Goal: Obtain resource: Download file/media

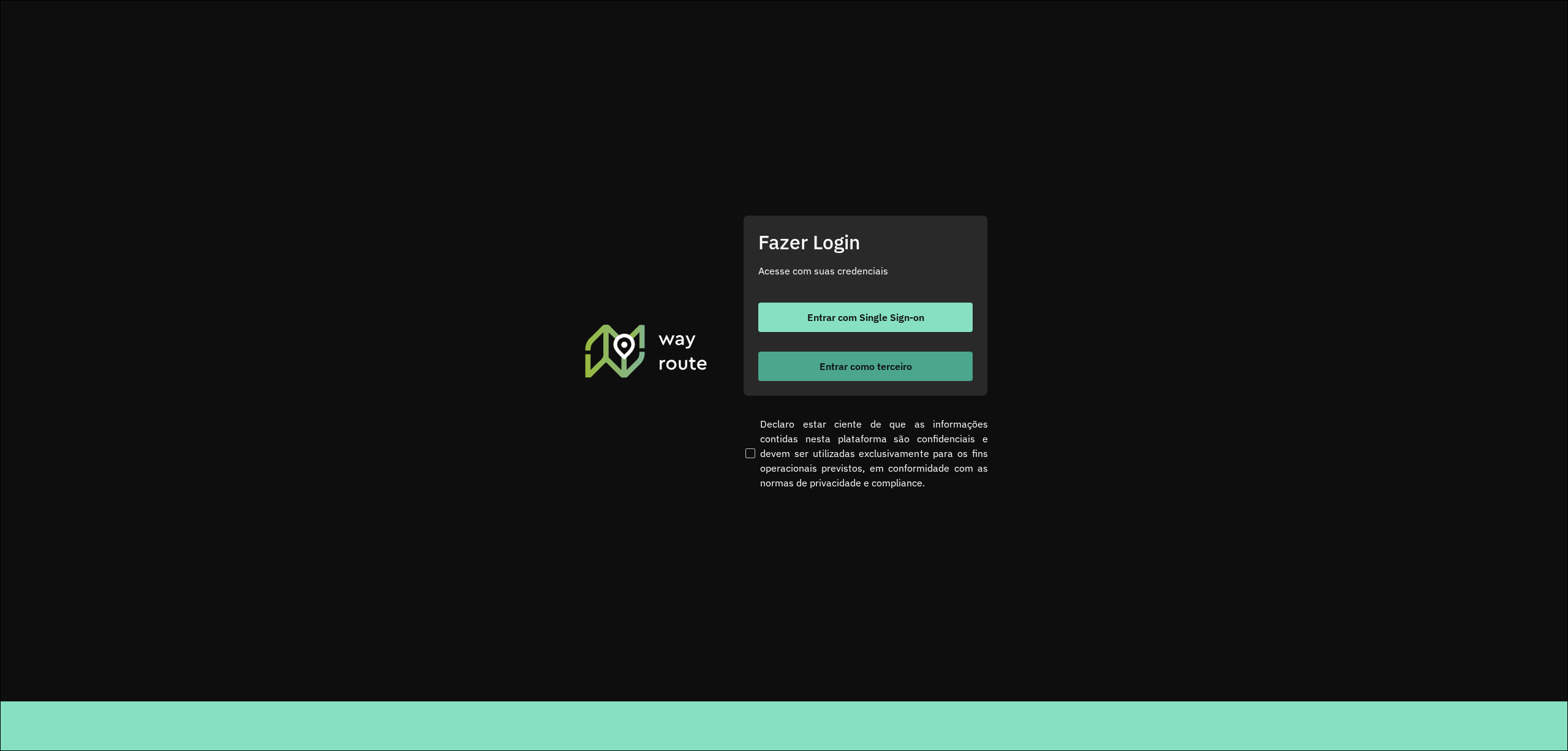
click at [870, 369] on span "Entrar como terceiro" at bounding box center [866, 366] width 93 height 10
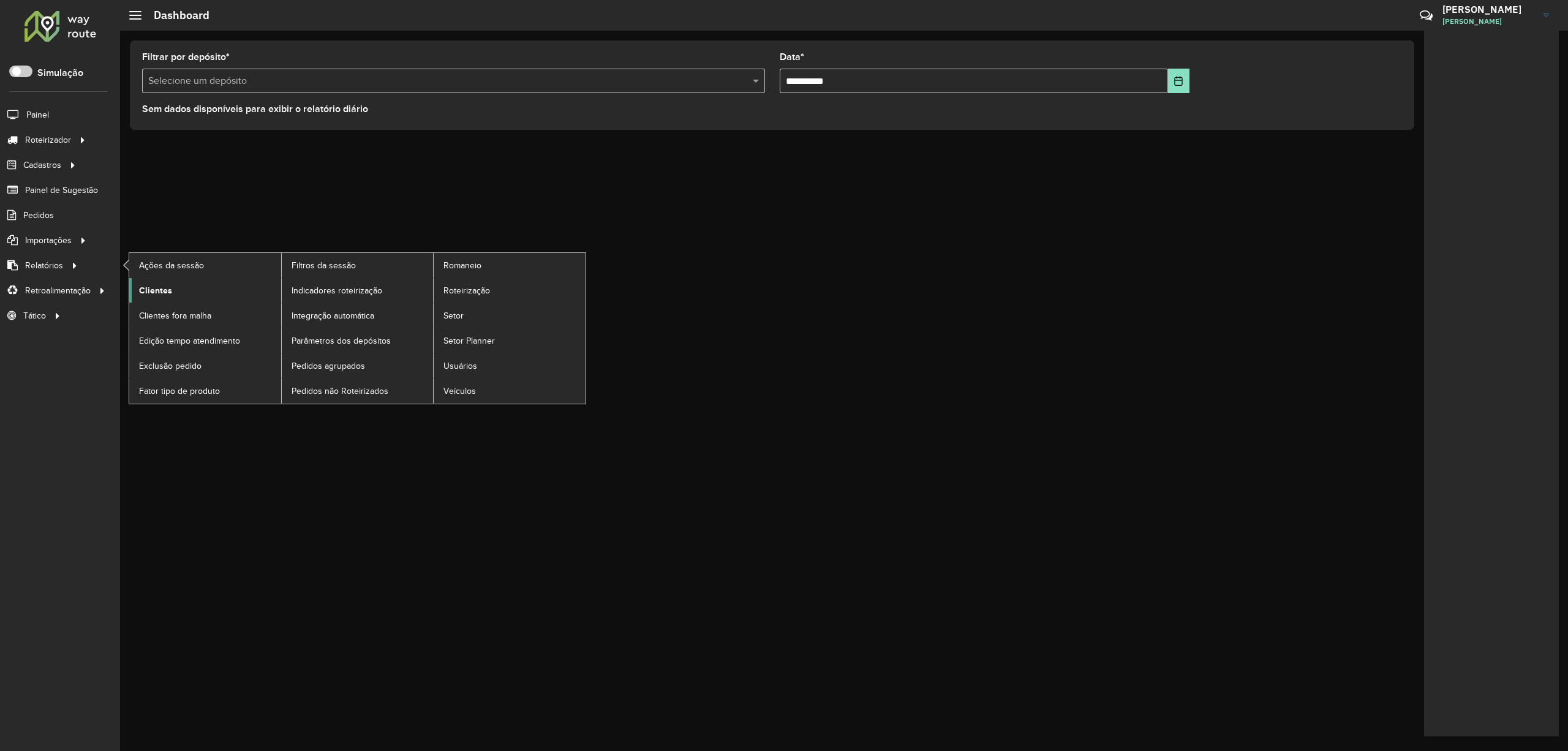
click at [148, 288] on span "Clientes" at bounding box center [155, 290] width 33 height 13
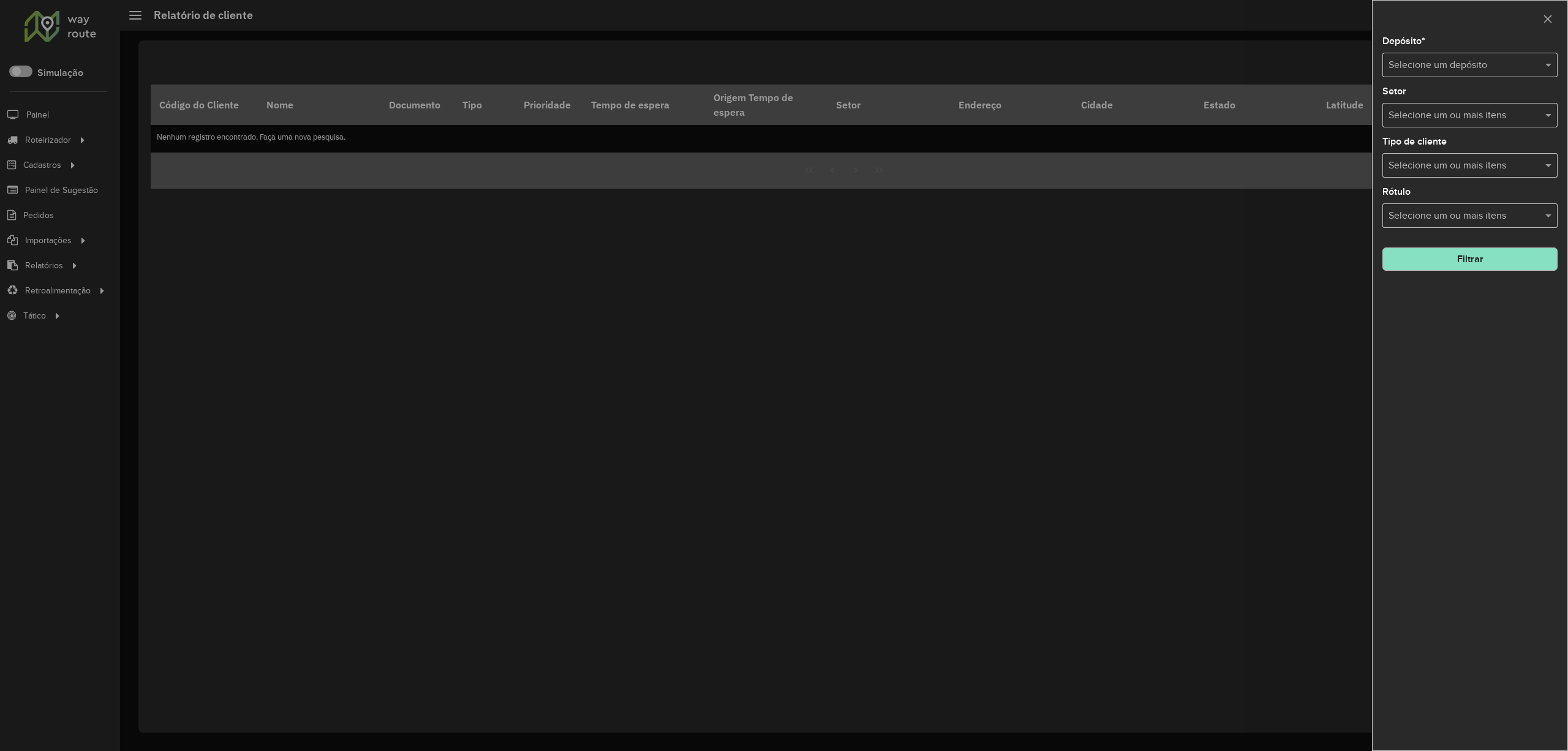
click at [1436, 71] on hb-app "Aguarde... Pop-up bloqueado! Seu navegador bloqueou automáticamente a abertura …" at bounding box center [784, 376] width 1568 height 751
click at [1436, 71] on input "text" at bounding box center [1457, 66] width 139 height 15
click at [1451, 63] on input "text" at bounding box center [1457, 66] width 139 height 15
click at [1412, 101] on span "UNIAO" at bounding box center [1403, 100] width 30 height 11
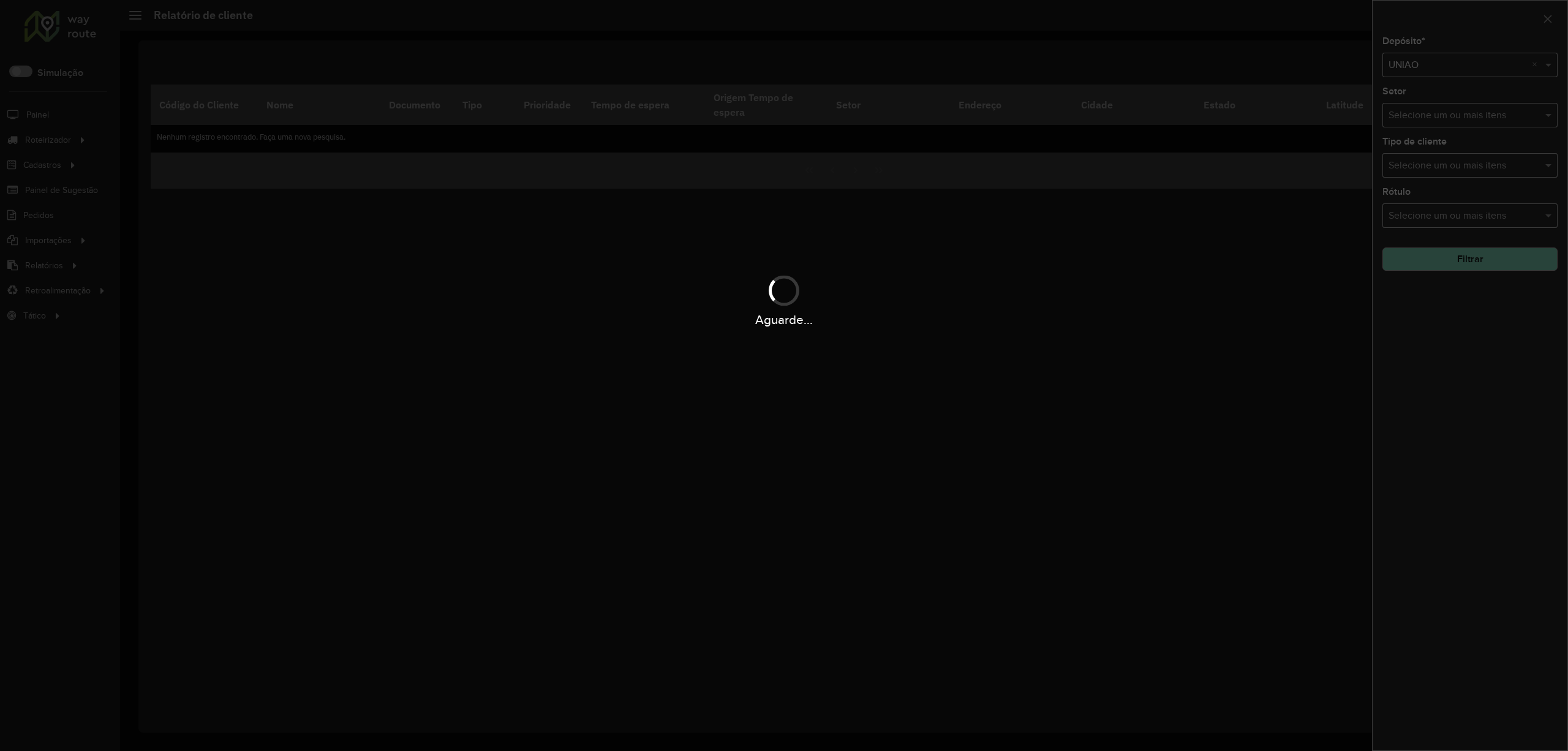
click at [1449, 273] on div "Aguarde..." at bounding box center [784, 301] width 1568 height 58
click at [1452, 261] on div "Aguarde..." at bounding box center [784, 376] width 1568 height 751
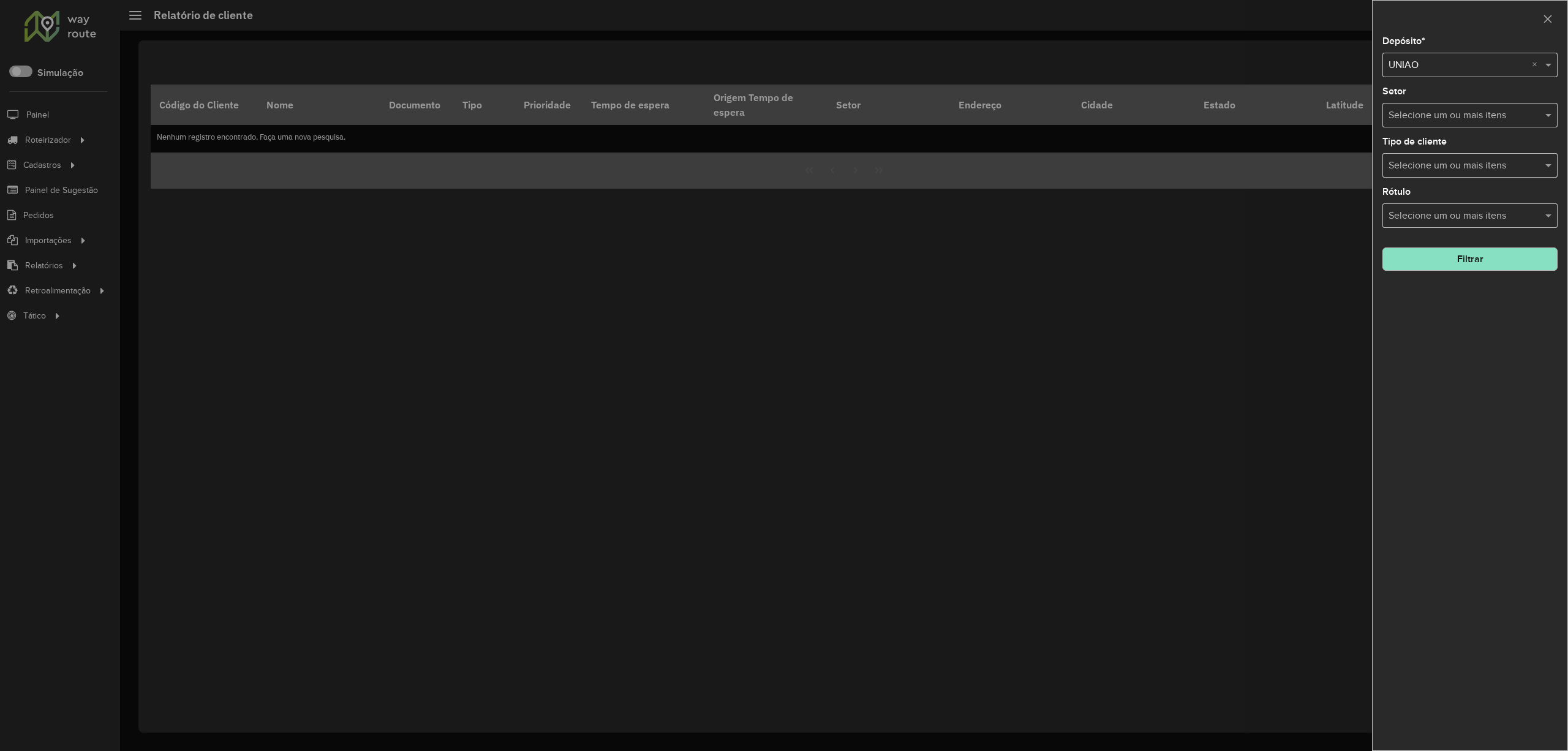
click at [1452, 261] on button "Filtrar" at bounding box center [1470, 259] width 175 height 23
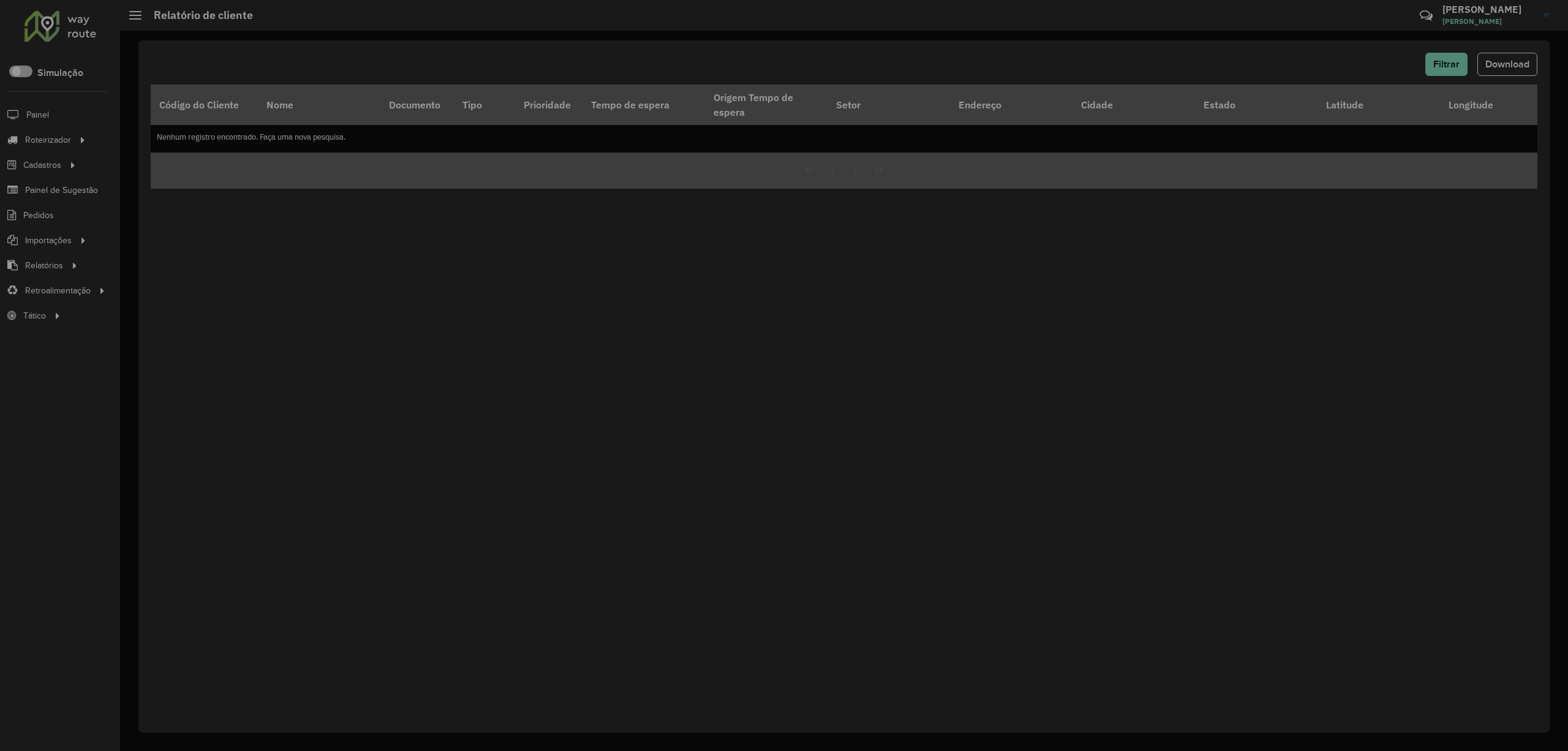
click at [1452, 261] on hb-app "Aguarde... Pop-up bloqueado! Seu navegador bloqueou automáticamente a abertura …" at bounding box center [784, 376] width 1568 height 751
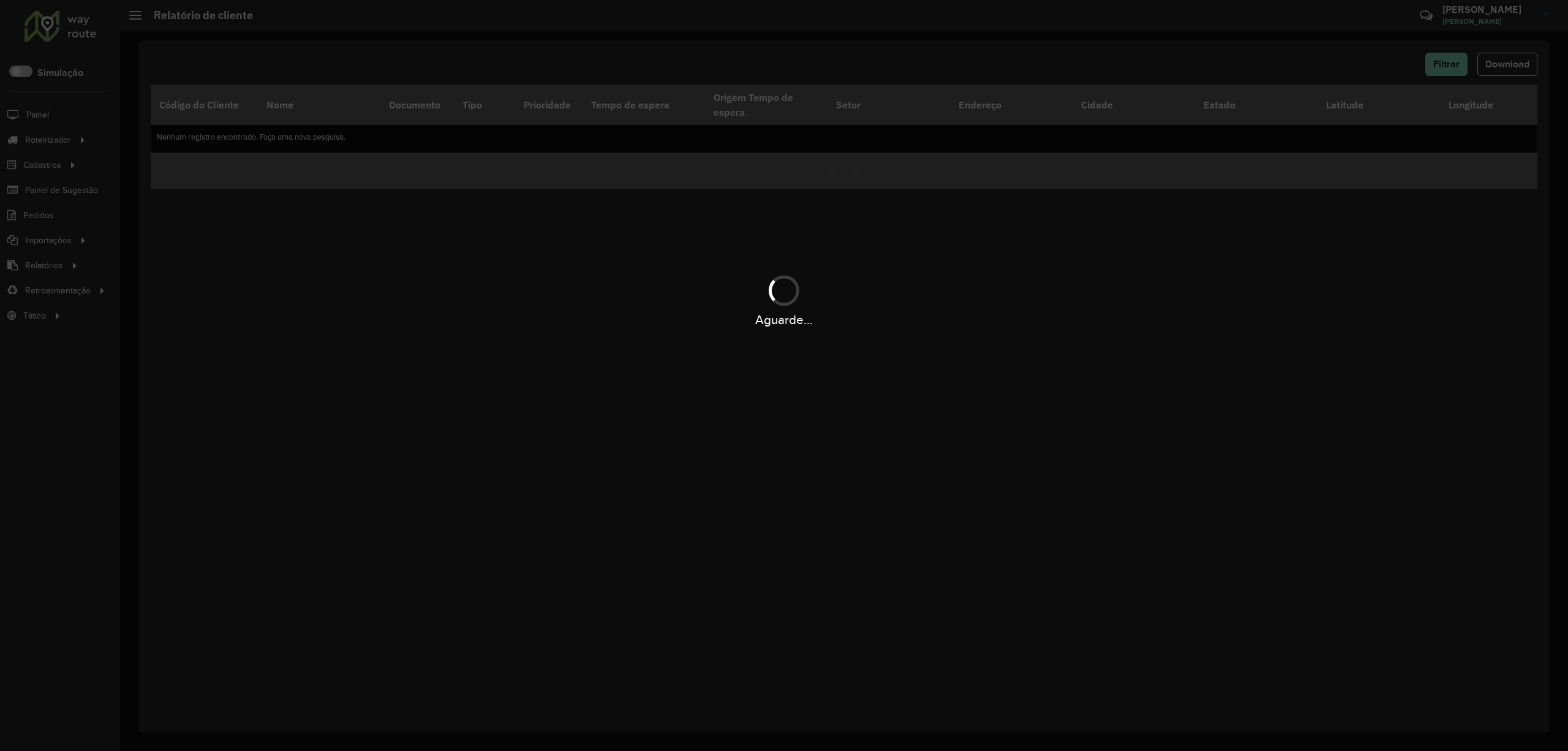
click at [1452, 261] on div "Aguarde..." at bounding box center [784, 376] width 1568 height 751
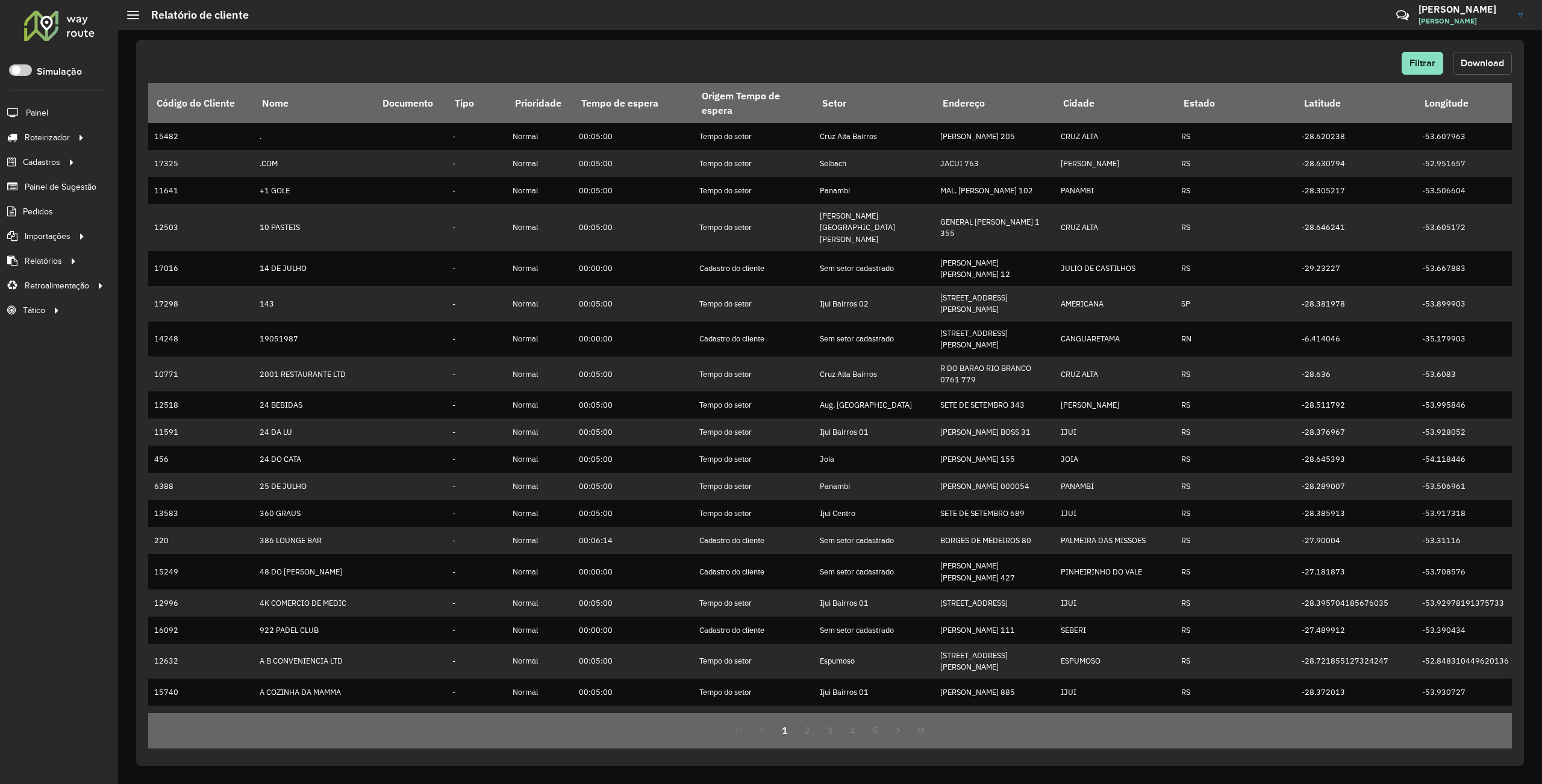
click at [1479, 63] on span "Download" at bounding box center [1482, 63] width 43 height 10
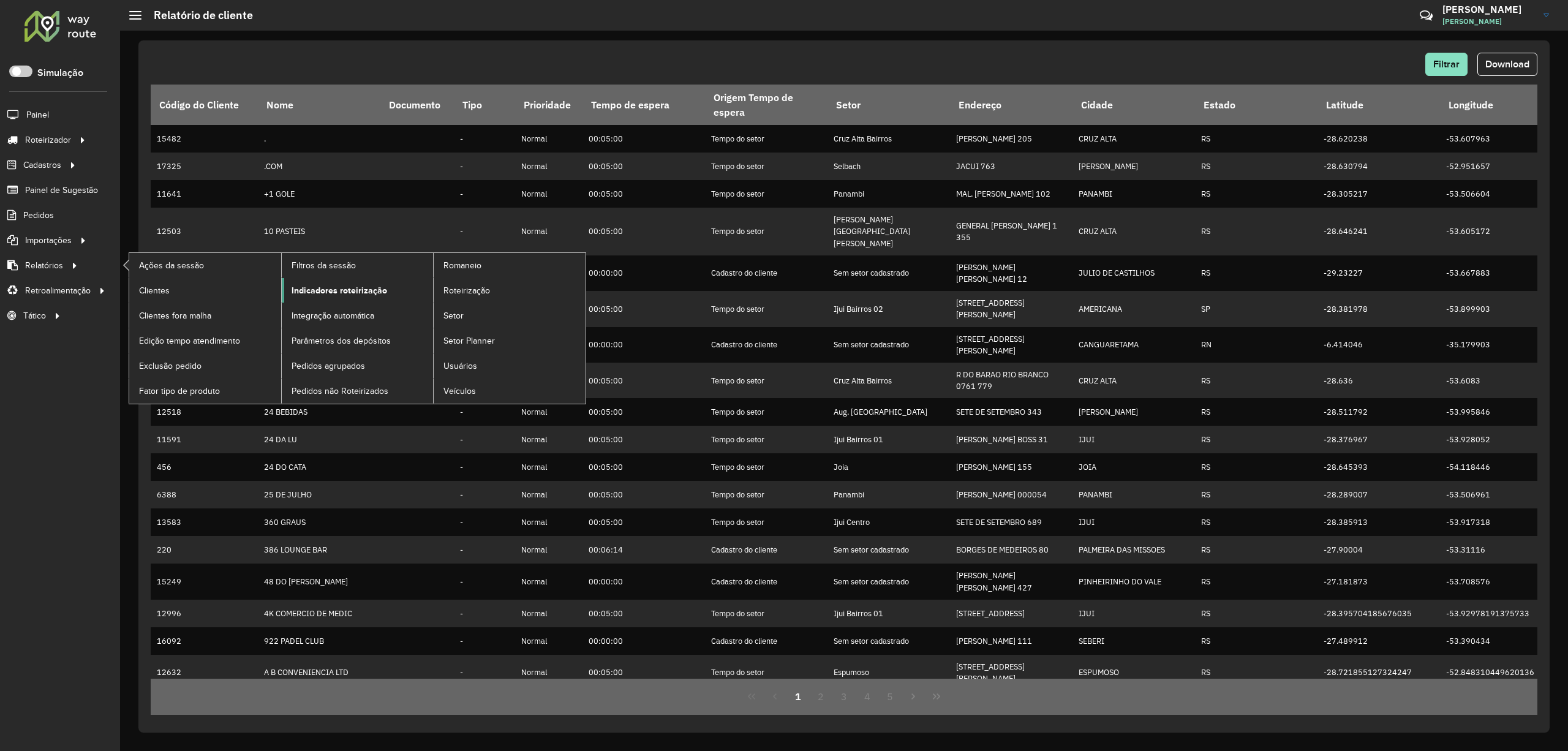
click at [313, 287] on span "Indicadores roteirização" at bounding box center [339, 290] width 96 height 13
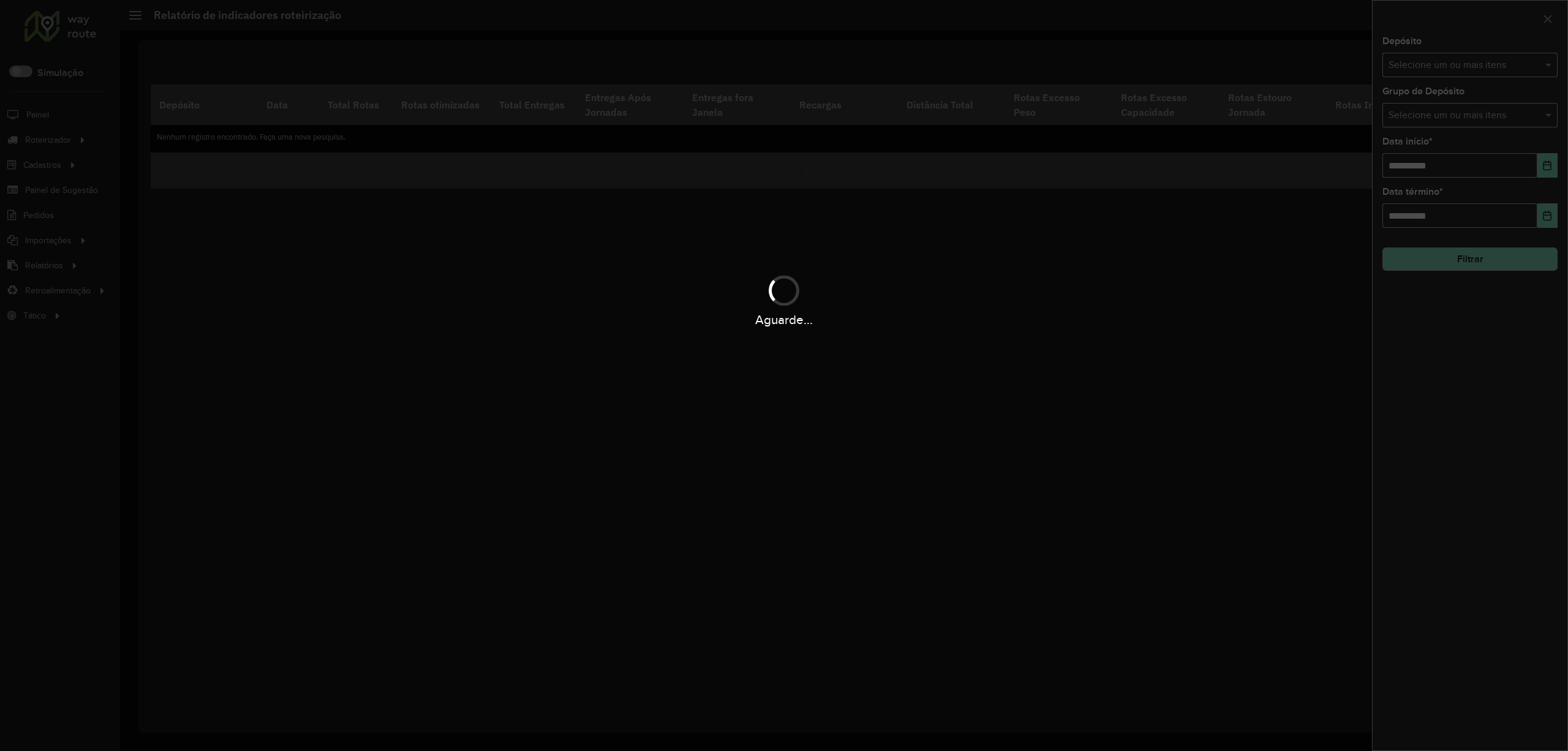
click at [1498, 67] on div "Aguarde..." at bounding box center [784, 376] width 1568 height 751
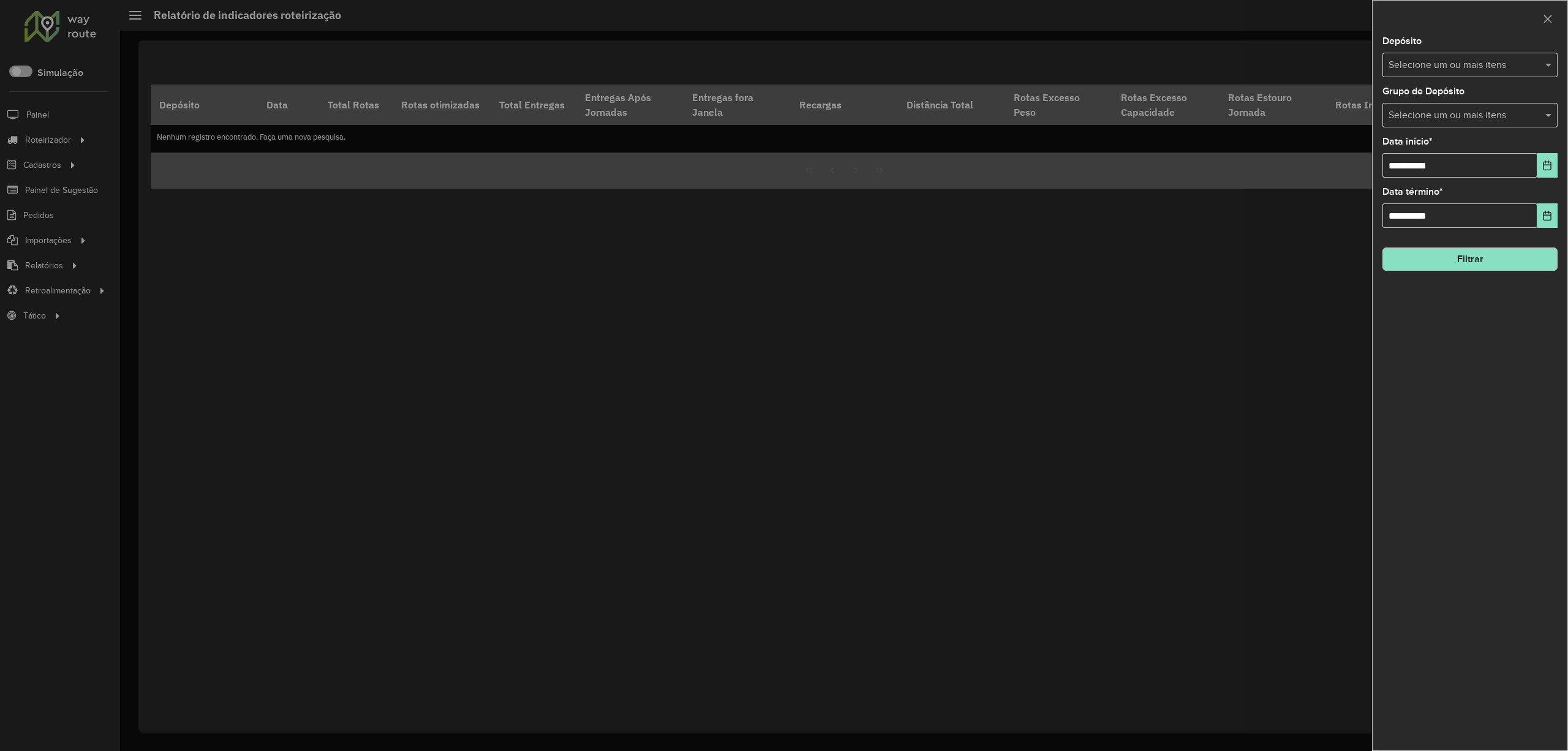
click at [1498, 67] on input "text" at bounding box center [1464, 66] width 157 height 15
click at [1454, 129] on div "UNIAO" at bounding box center [1469, 126] width 173 height 21
click at [1541, 170] on button "Choose Date" at bounding box center [1547, 165] width 21 height 24
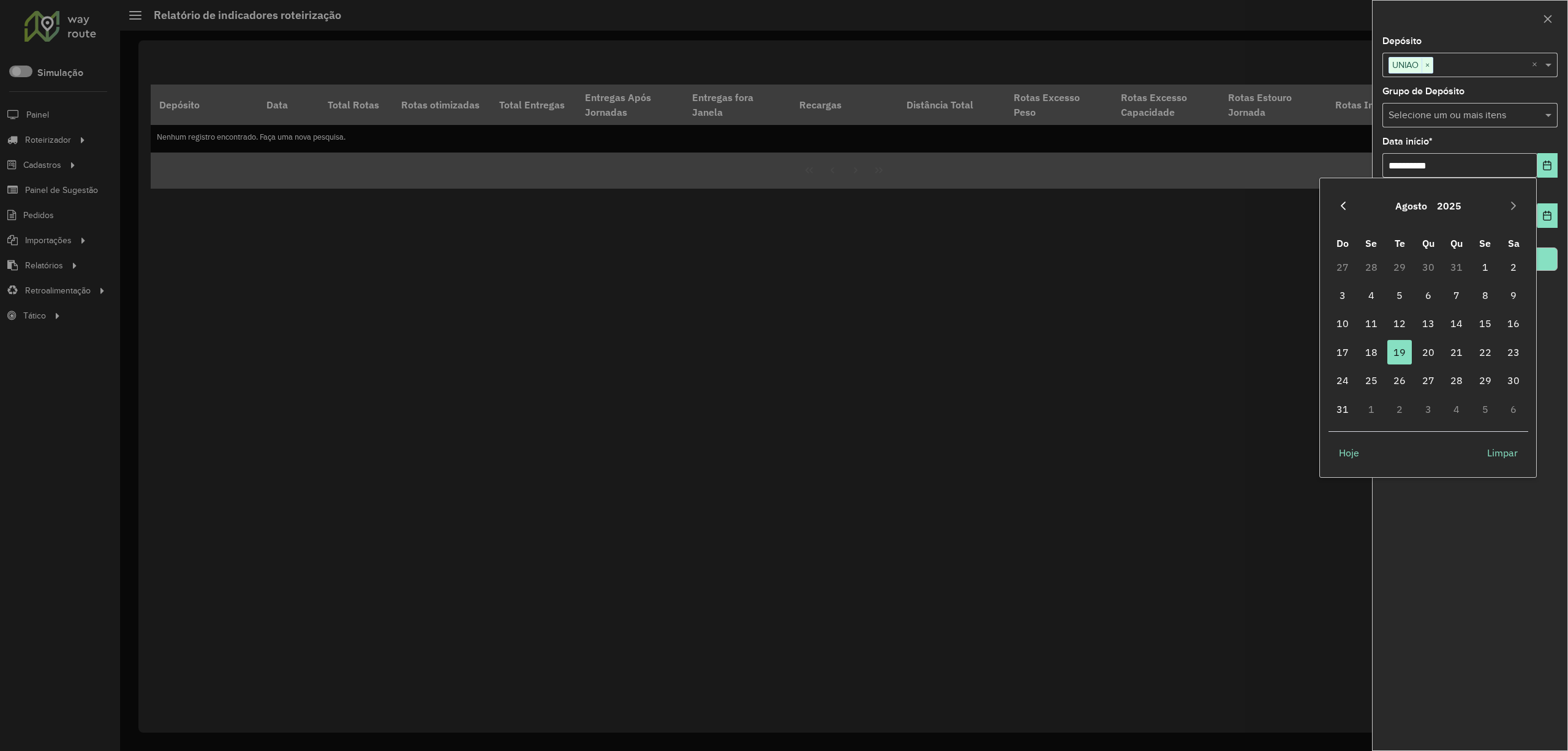
click at [1348, 210] on icon "Previous Month" at bounding box center [1343, 206] width 10 height 10
click at [1349, 209] on button "Previous Month" at bounding box center [1343, 206] width 20 height 20
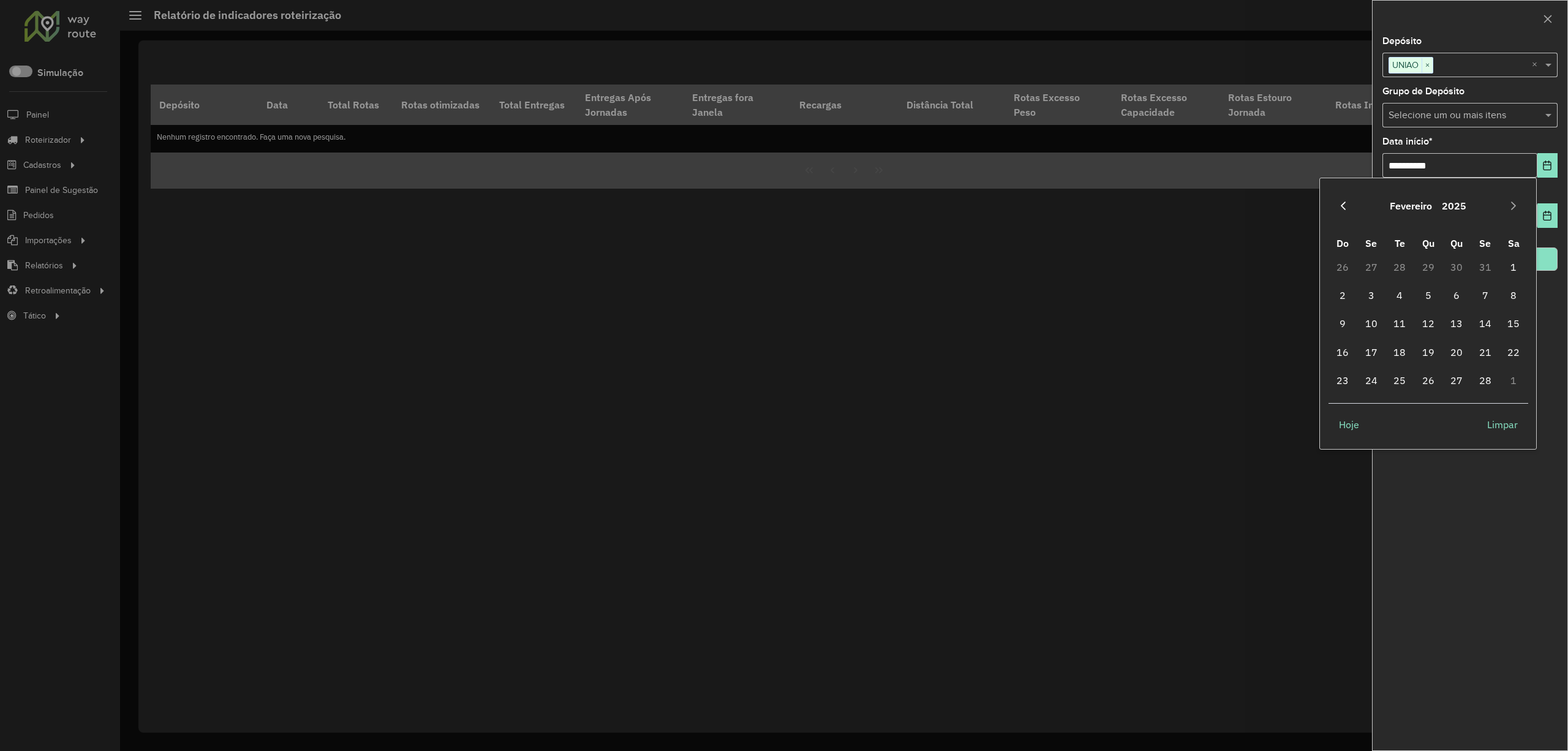
click at [1347, 204] on icon "Previous Month" at bounding box center [1343, 206] width 10 height 10
click at [1439, 266] on span "1" at bounding box center [1428, 267] width 24 height 24
type input "**********"
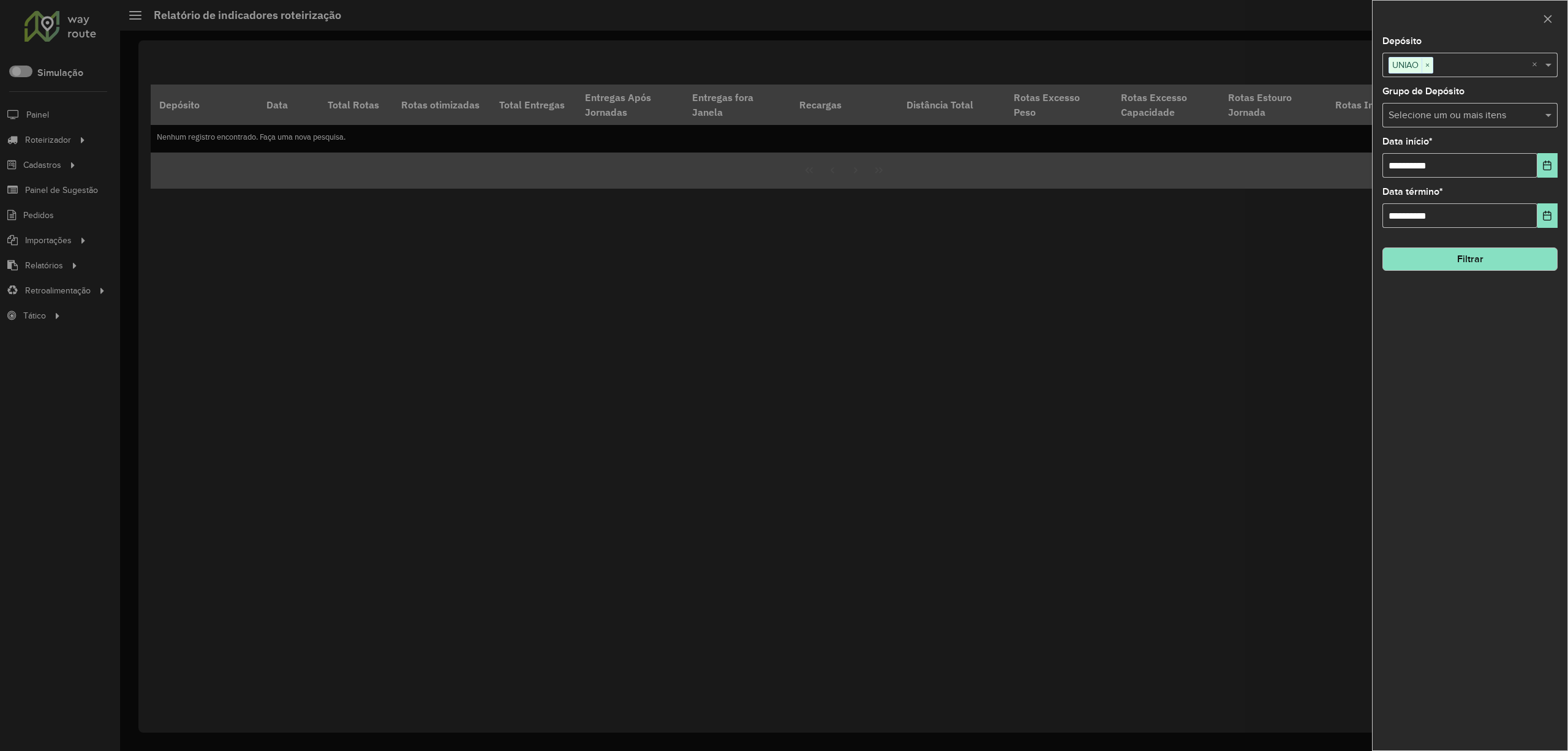
click at [1453, 268] on button "Filtrar" at bounding box center [1470, 259] width 175 height 23
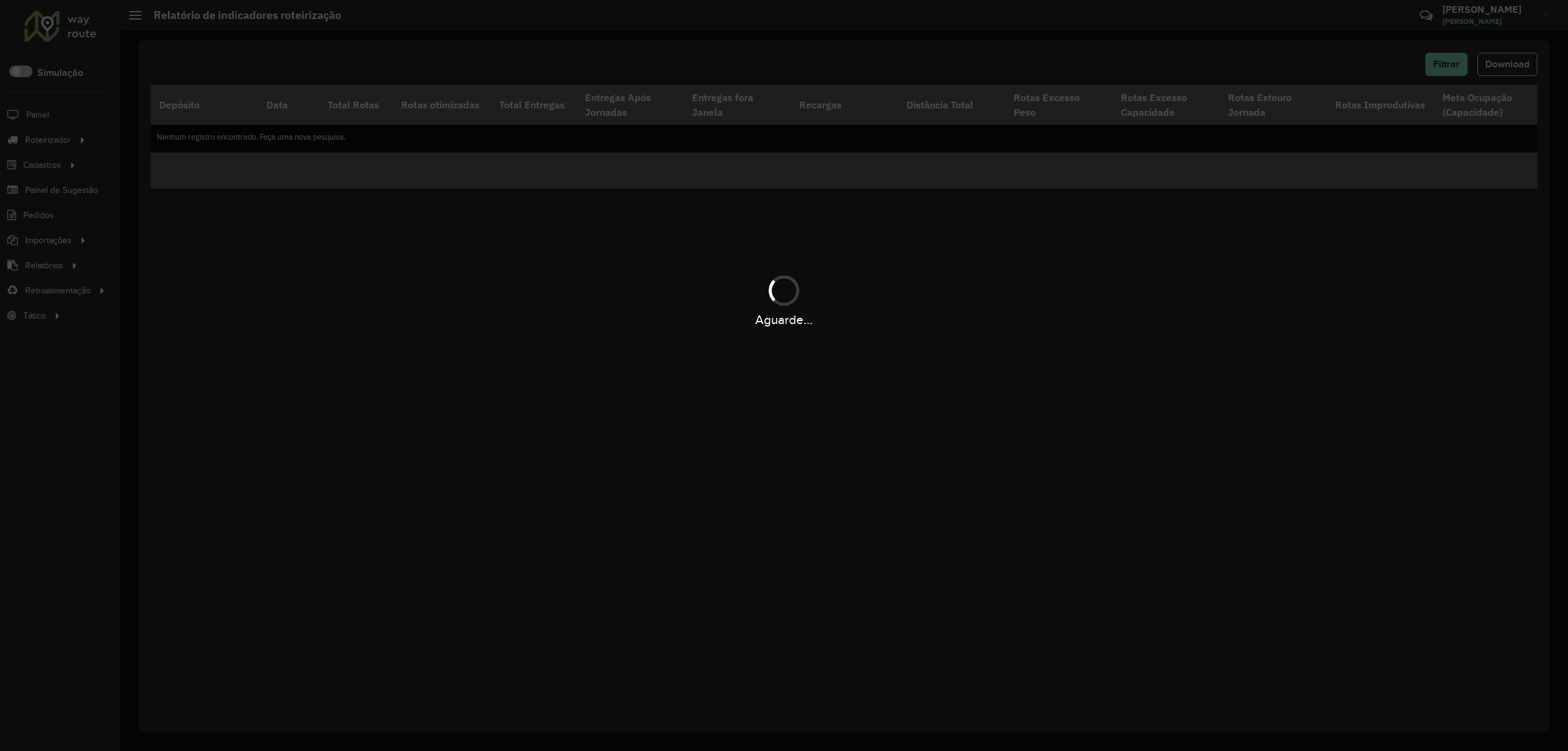
click at [1500, 66] on div "Aguarde..." at bounding box center [784, 376] width 1568 height 751
click at [1500, 64] on div "Aguarde..." at bounding box center [784, 376] width 1568 height 751
click at [1500, 67] on div "Aguarde..." at bounding box center [784, 376] width 1568 height 751
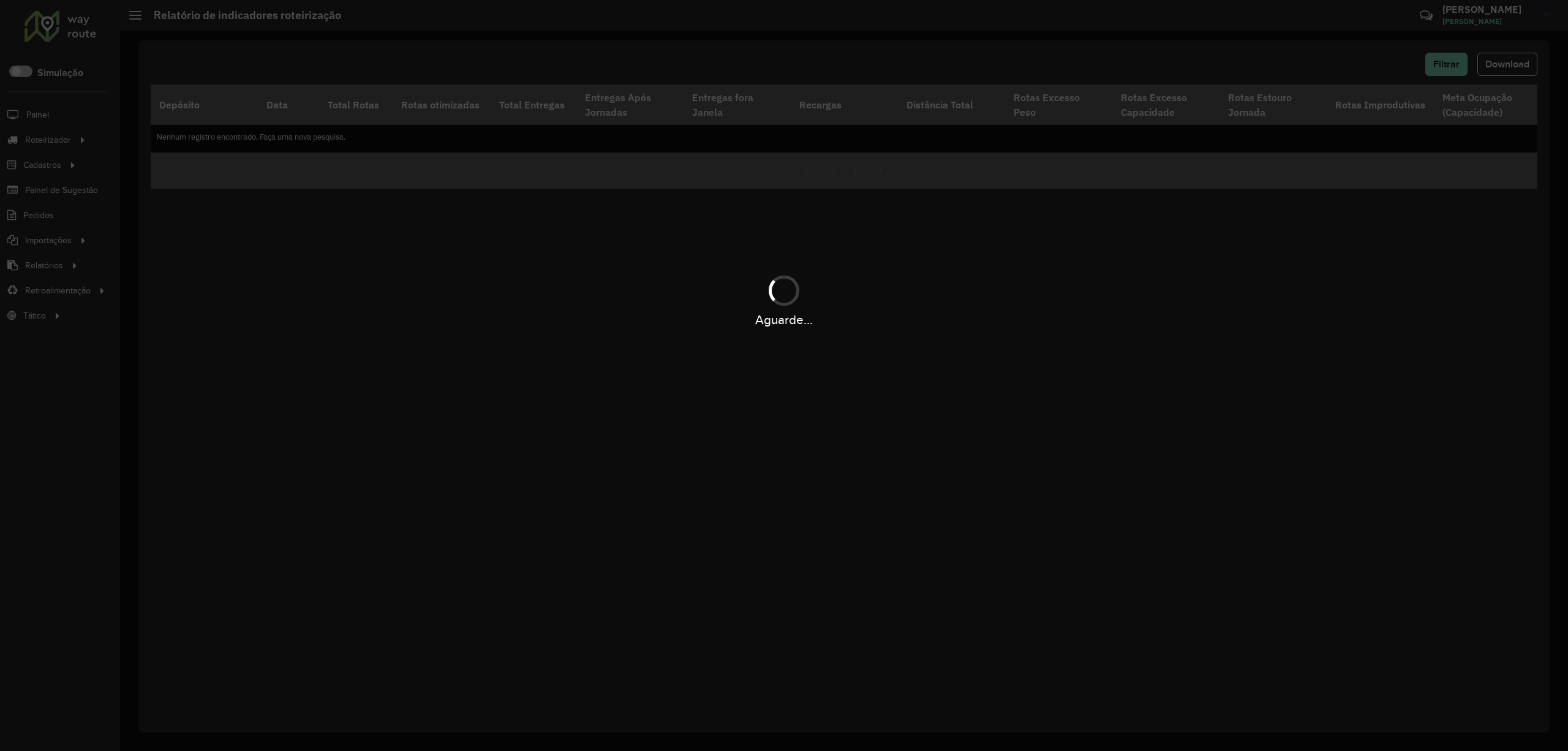
click at [1500, 67] on div "Aguarde..." at bounding box center [784, 376] width 1568 height 751
click at [1500, 68] on div "Aguarde..." at bounding box center [784, 376] width 1568 height 751
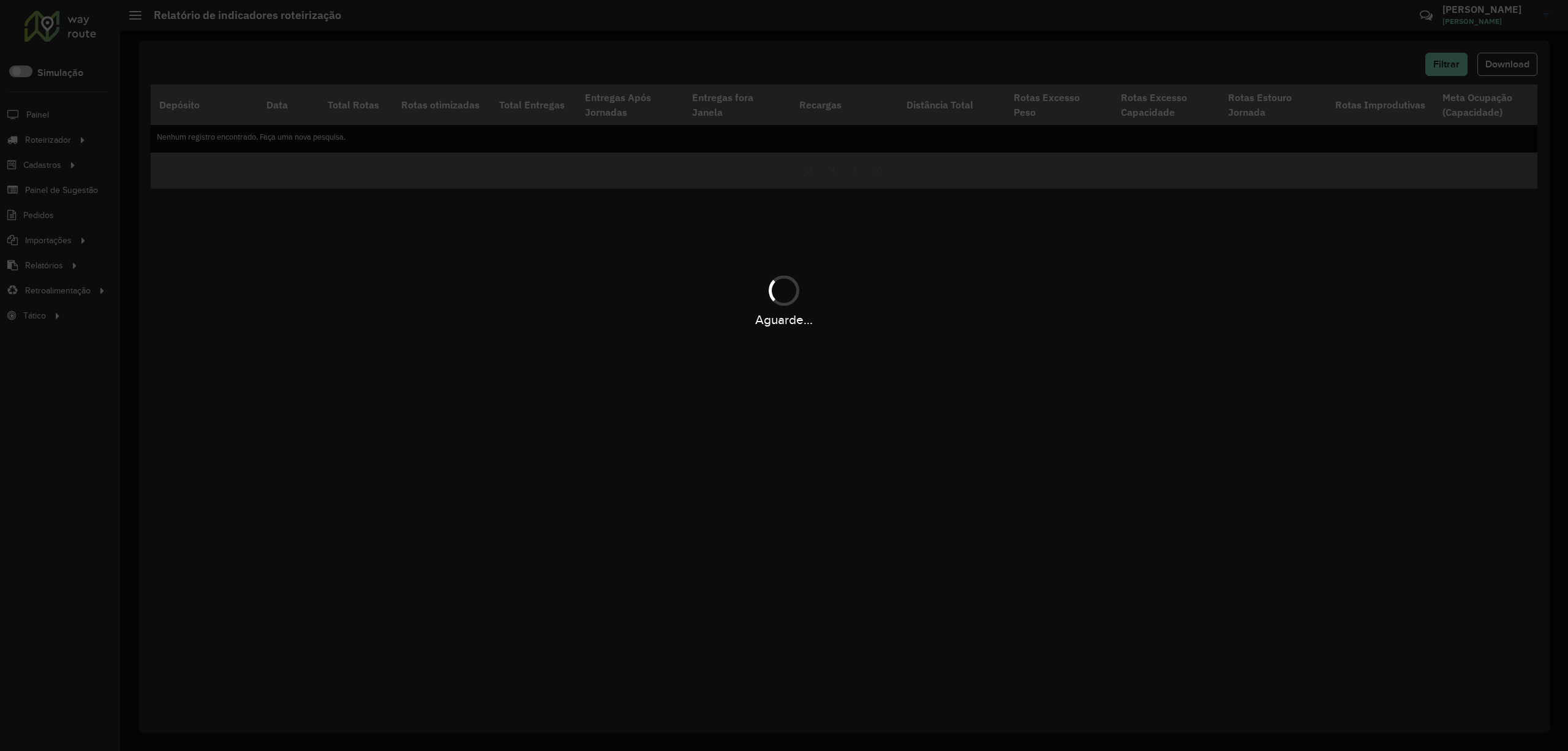
click at [1500, 68] on div "Aguarde..." at bounding box center [784, 376] width 1568 height 751
click at [1500, 67] on div "Aguarde..." at bounding box center [784, 376] width 1568 height 751
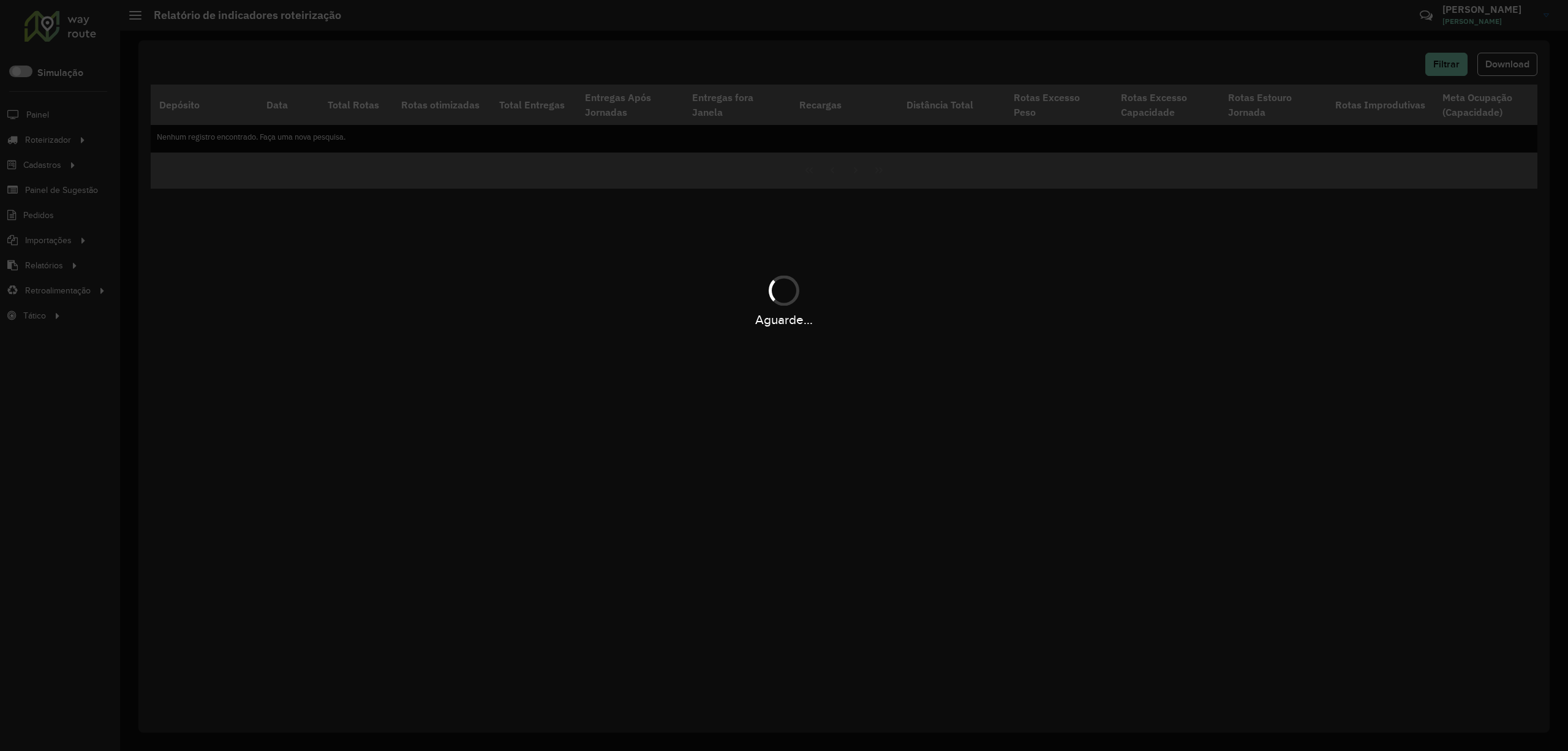
click at [1500, 67] on div "Aguarde..." at bounding box center [784, 376] width 1568 height 751
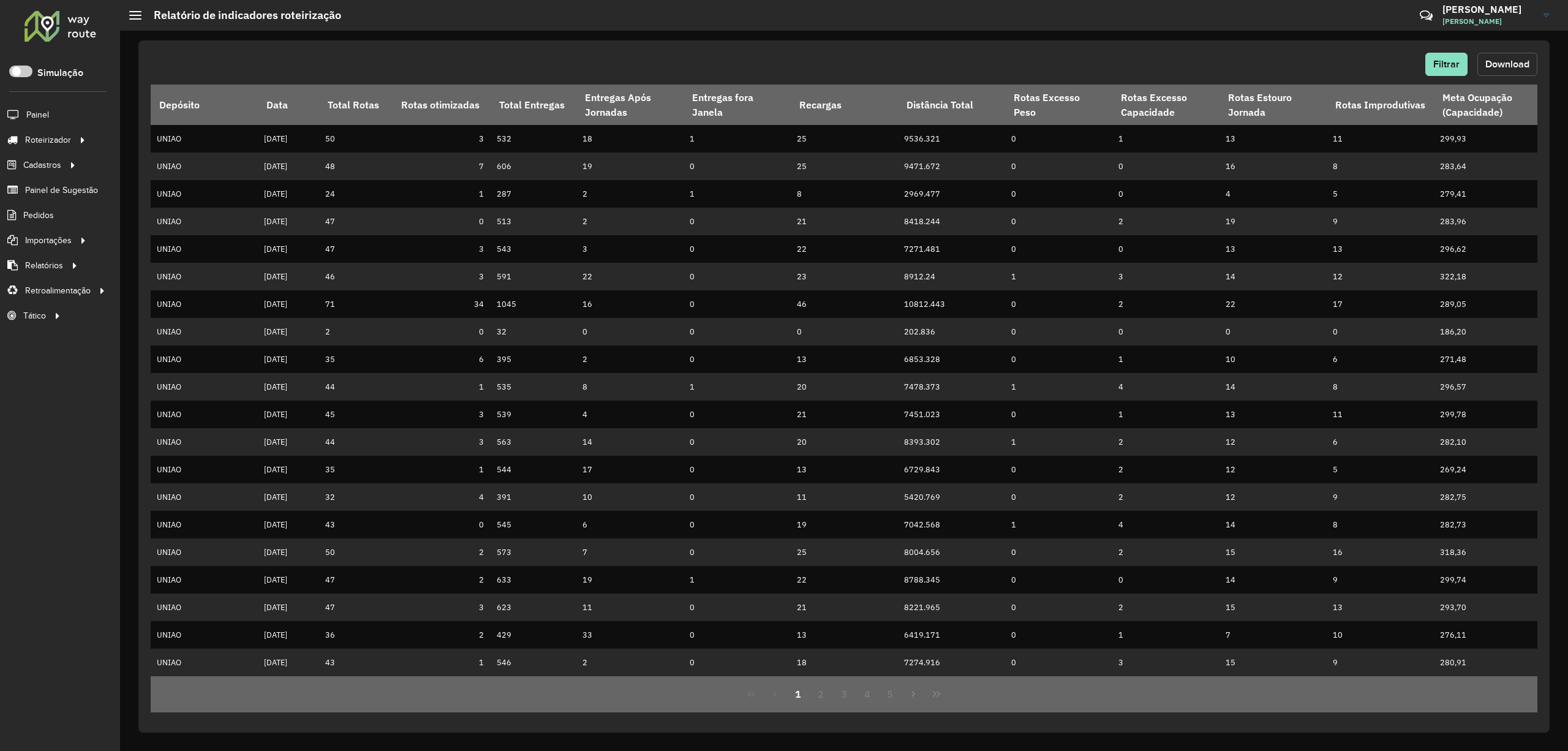
click at [1498, 64] on span "Download" at bounding box center [1507, 64] width 44 height 11
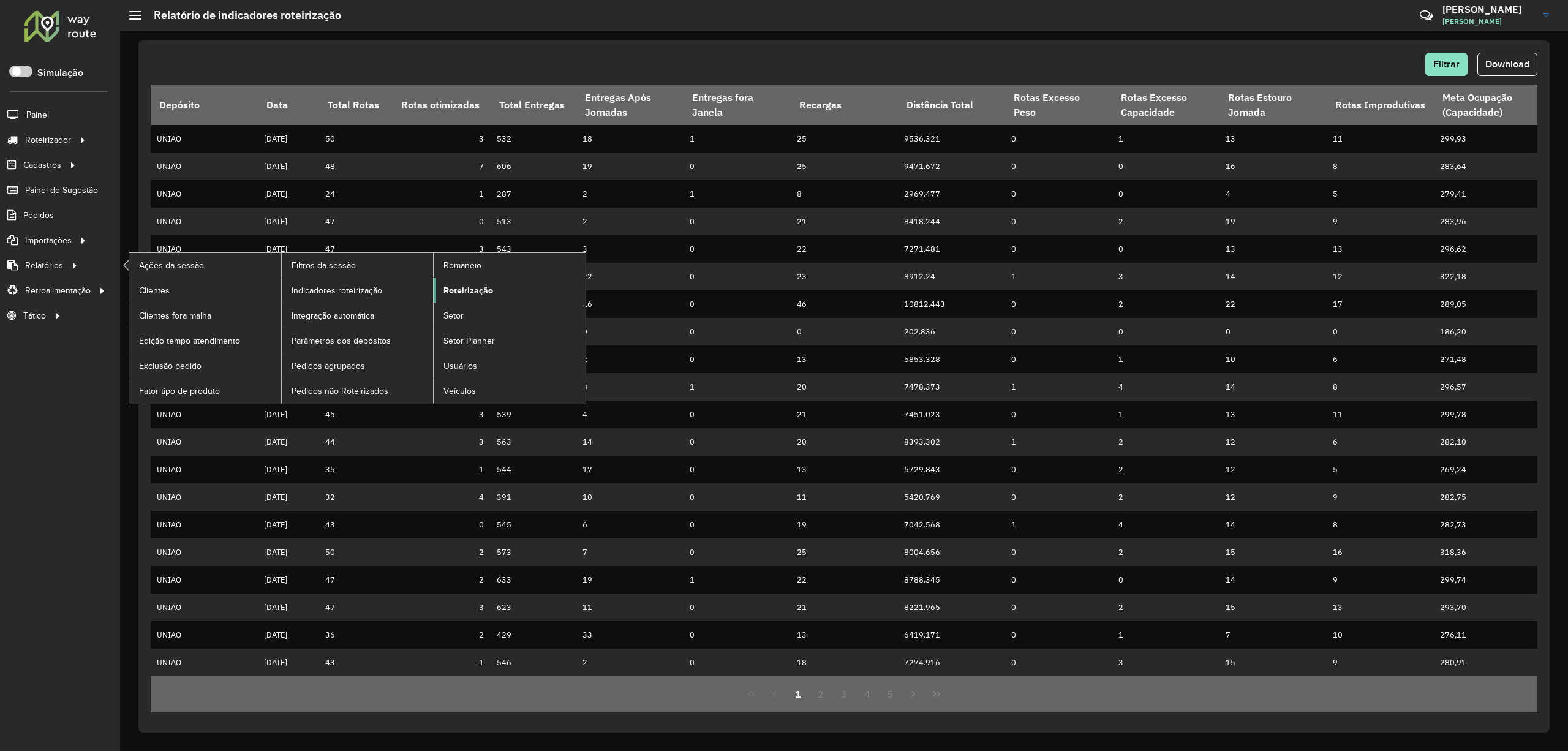
click at [476, 288] on span "Roteirização" at bounding box center [469, 290] width 50 height 13
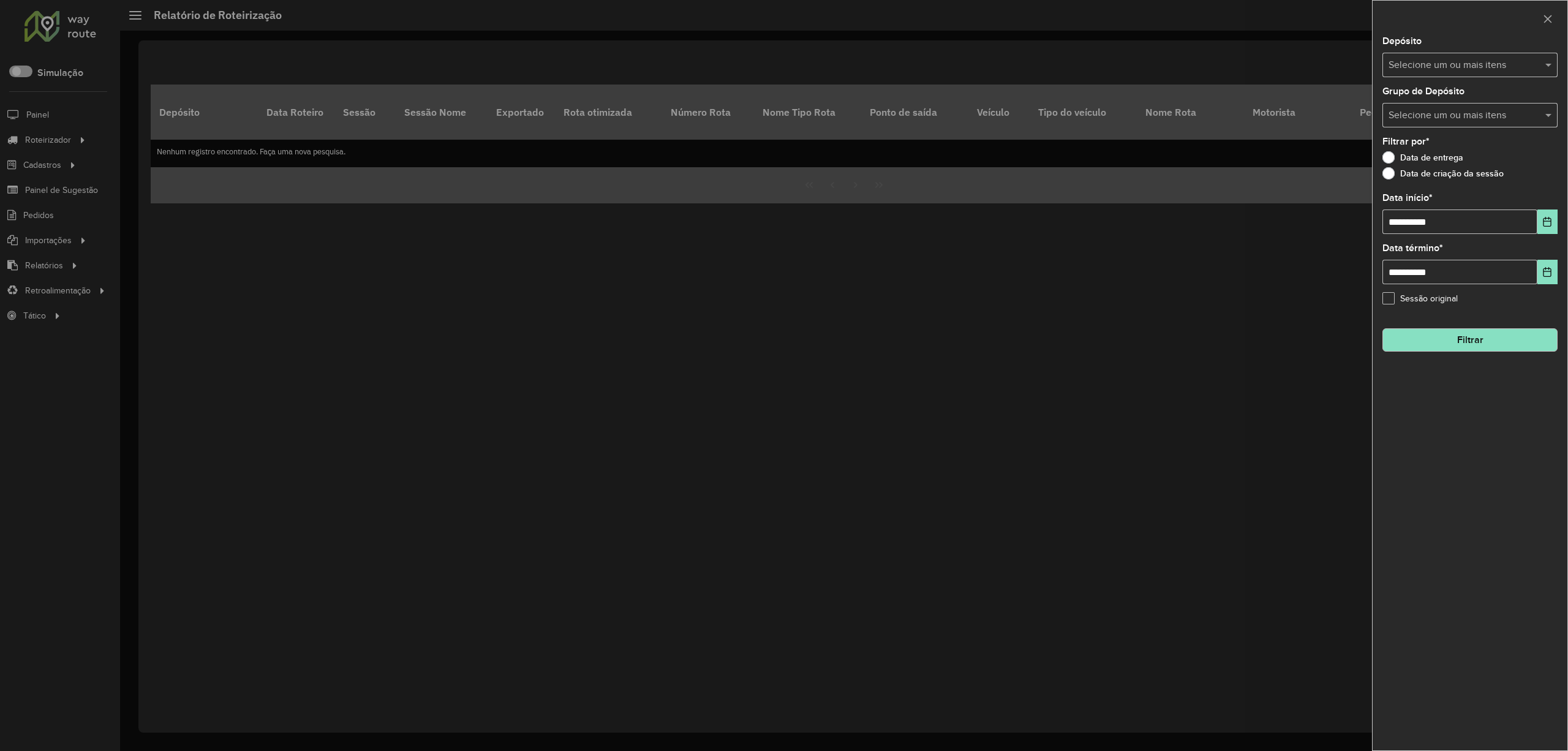
click at [1404, 62] on input "text" at bounding box center [1464, 66] width 157 height 15
click at [1398, 123] on div "UNIAO" at bounding box center [1469, 126] width 173 height 21
click at [1542, 226] on icon "Choose Date" at bounding box center [1547, 222] width 10 height 10
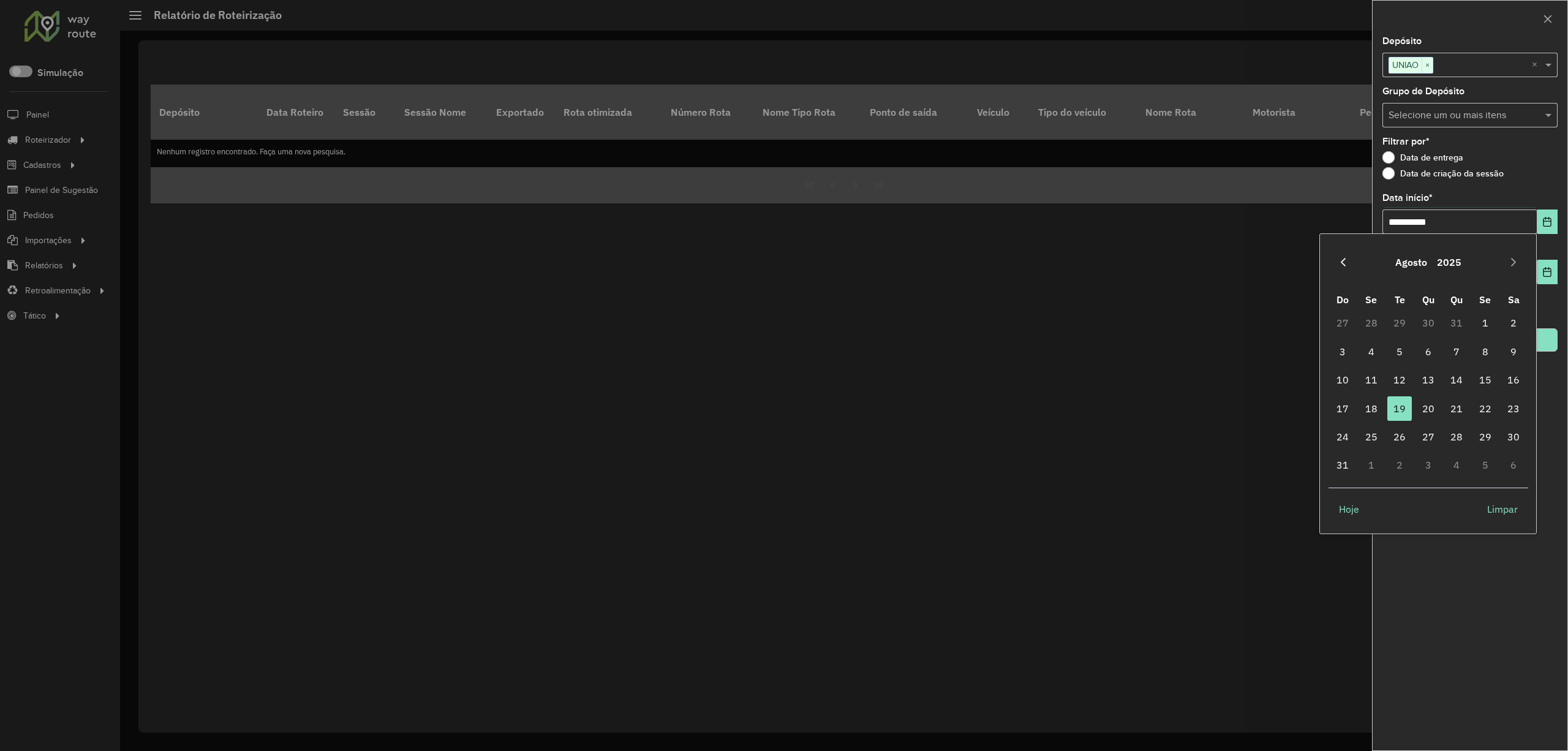
click at [1343, 256] on button "Previous Month" at bounding box center [1343, 262] width 20 height 20
click at [1344, 256] on button "Previous Month" at bounding box center [1343, 262] width 20 height 20
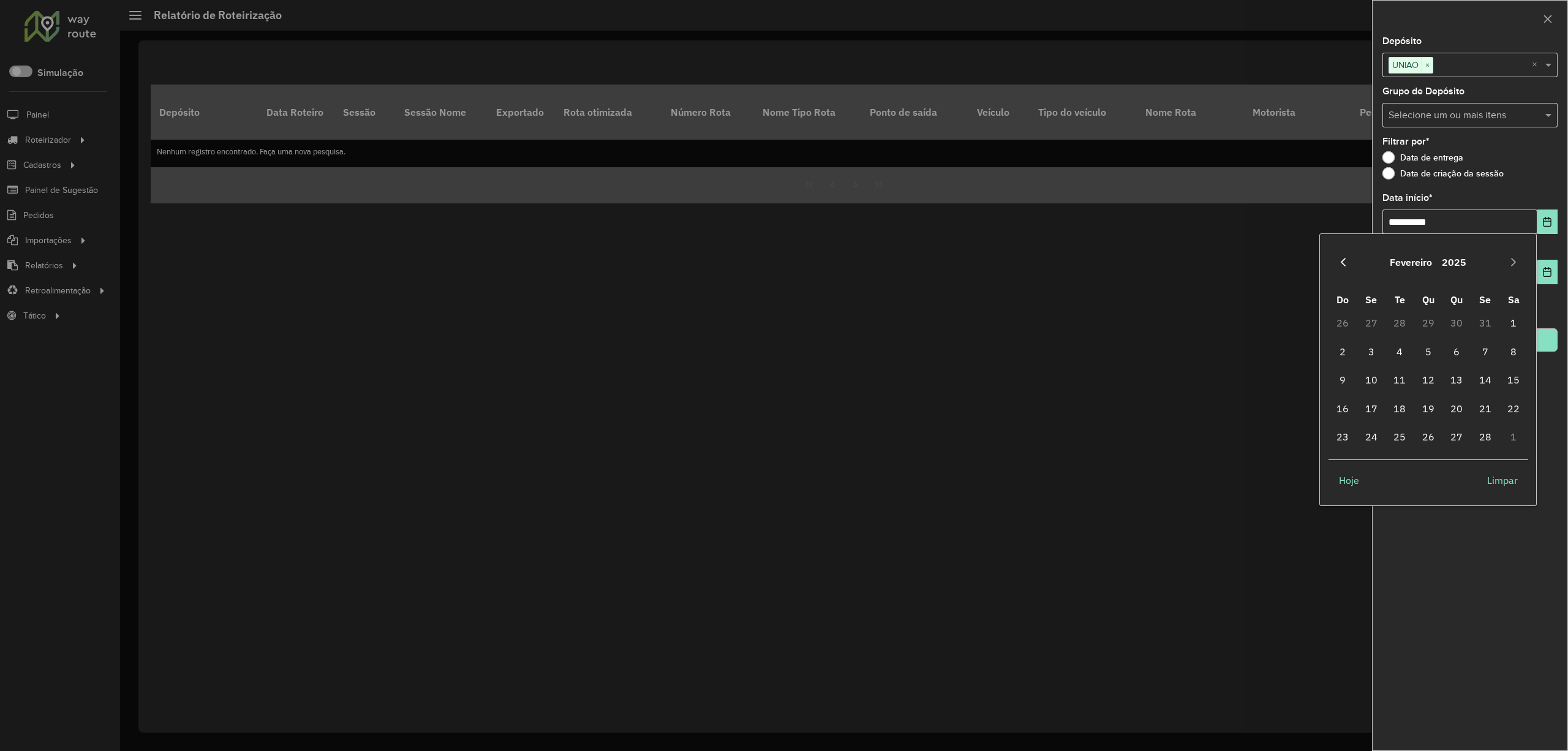
click at [1344, 256] on button "Previous Month" at bounding box center [1343, 262] width 20 height 20
click at [1428, 322] on span "1" at bounding box center [1428, 323] width 24 height 24
type input "**********"
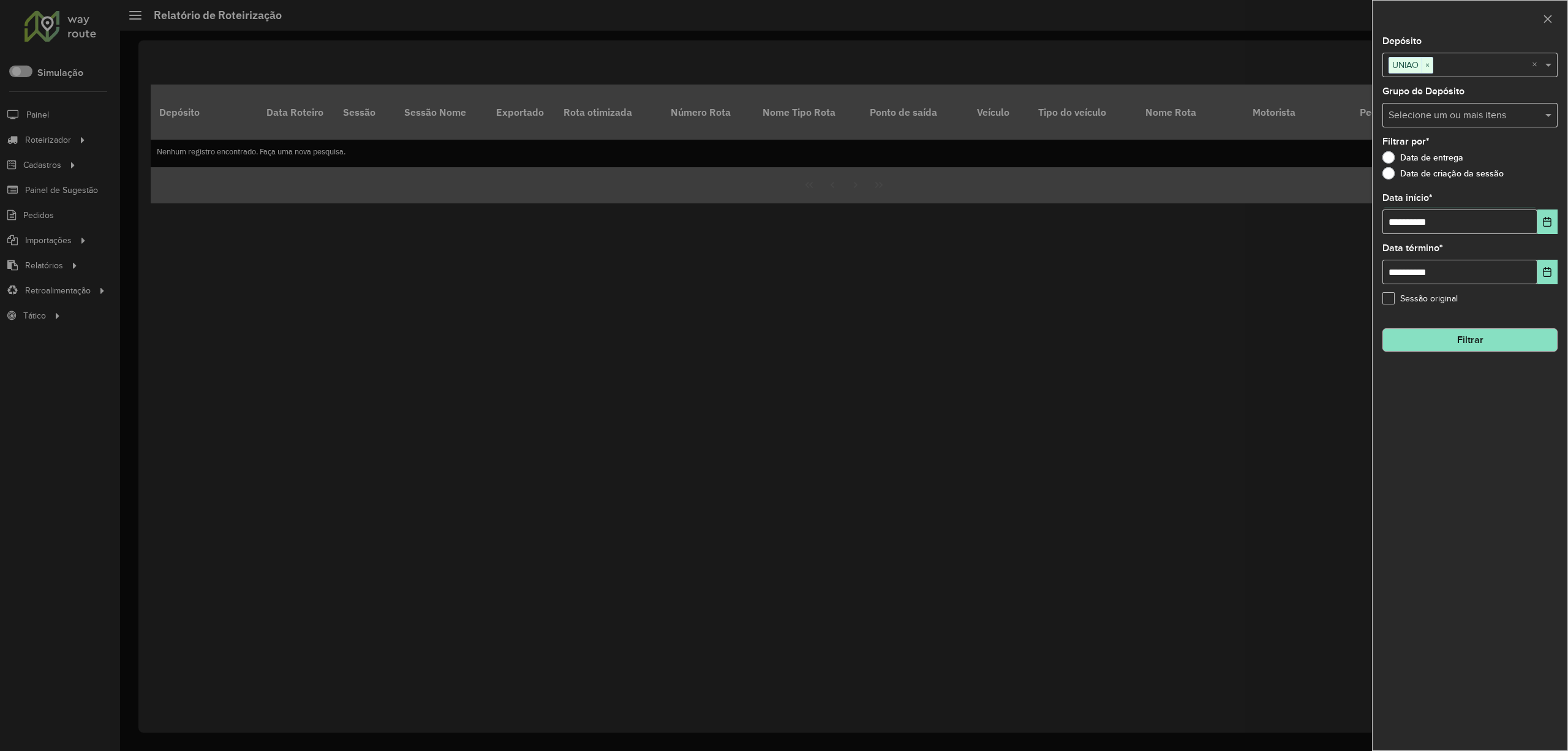
click at [1432, 339] on button "Filtrar" at bounding box center [1470, 339] width 175 height 23
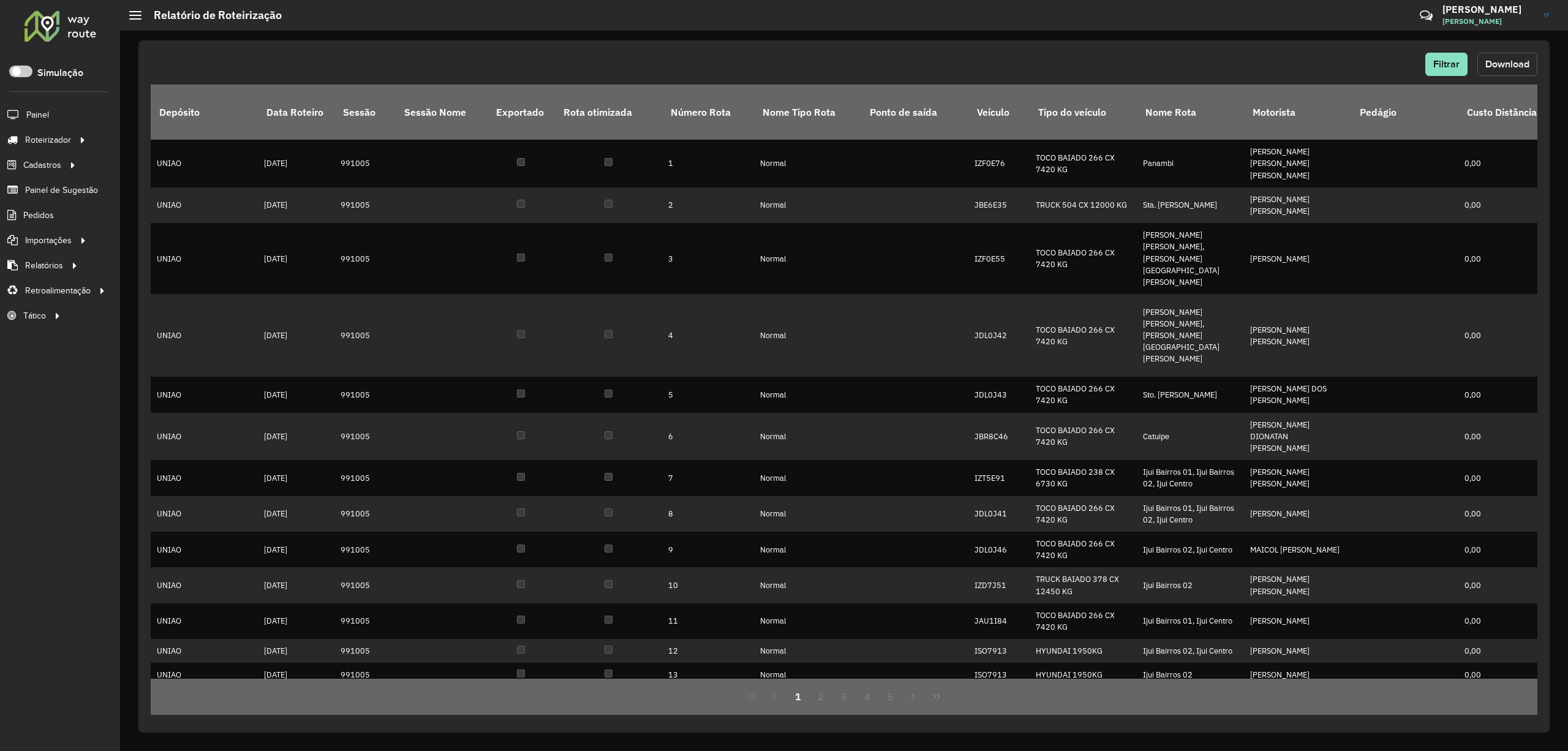
click at [1510, 60] on span "Download" at bounding box center [1507, 64] width 44 height 11
click at [47, 214] on span "Pedidos" at bounding box center [39, 215] width 32 height 13
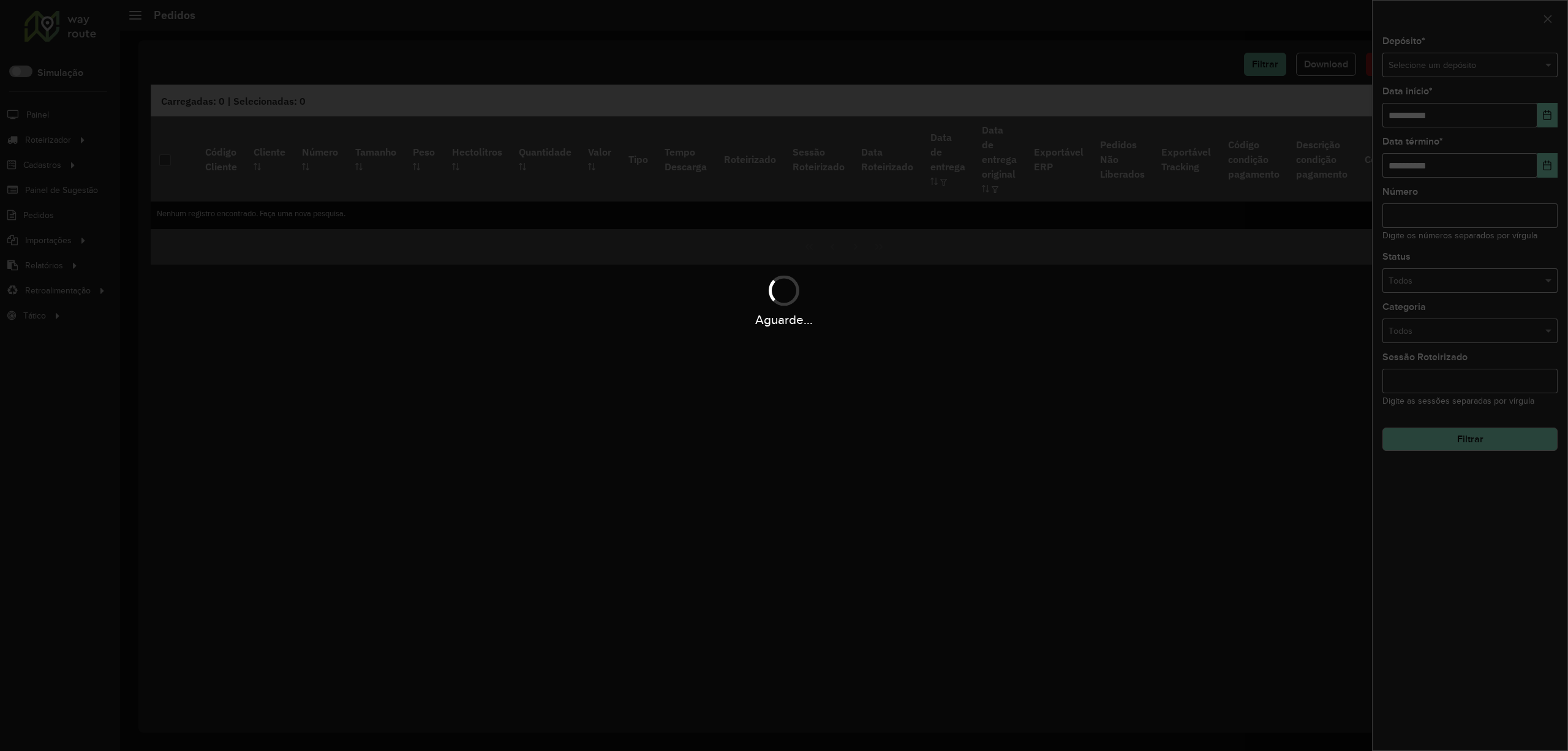
click at [1446, 67] on div "Aguarde..." at bounding box center [784, 376] width 1568 height 751
click at [1446, 67] on hb-app "Aguarde... Pop-up bloqueado! Seu navegador bloqueou automáticamente a abertura …" at bounding box center [784, 376] width 1568 height 751
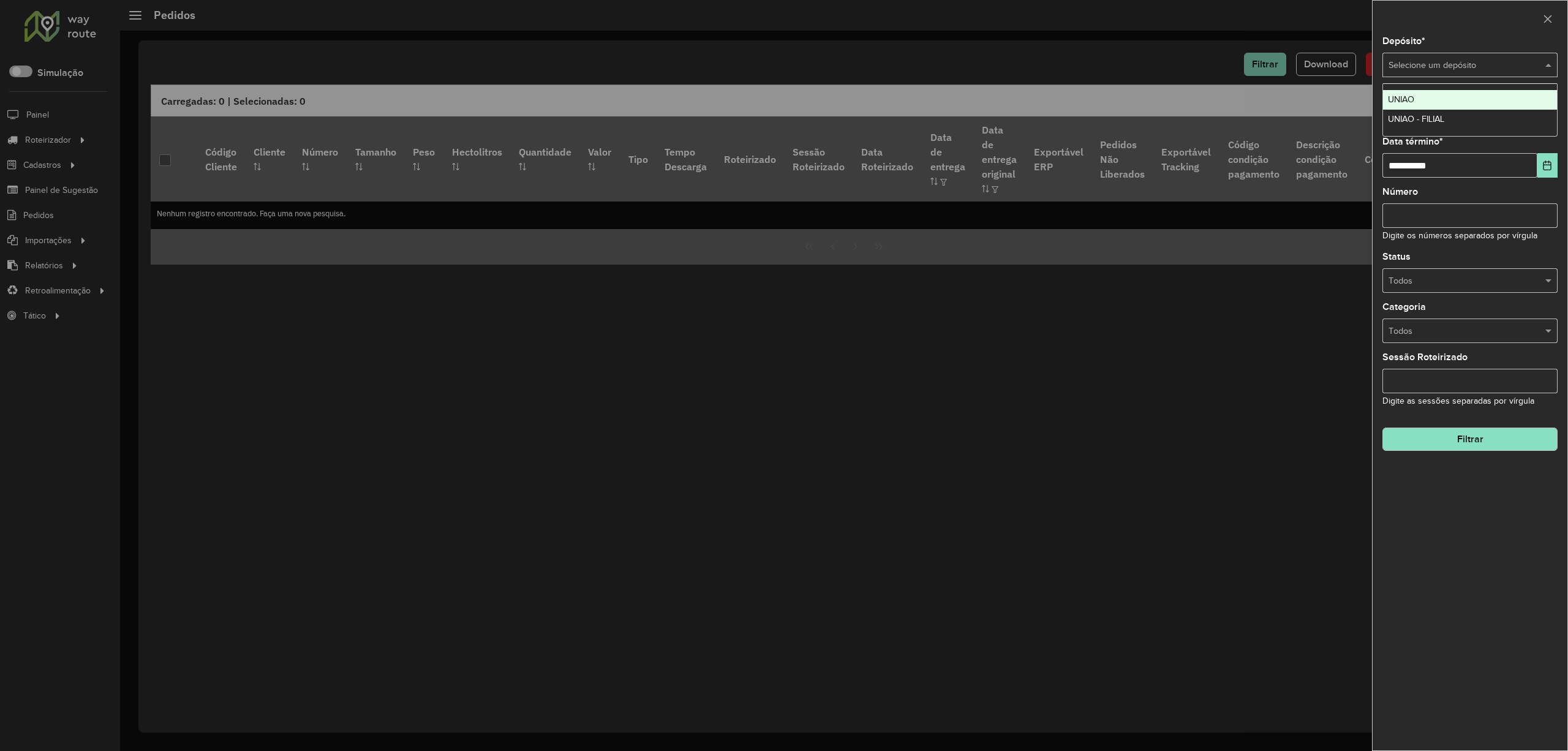
click at [1446, 67] on input "text" at bounding box center [1457, 66] width 139 height 14
click at [1419, 110] on div "UNIAO - FILIAL" at bounding box center [1469, 119] width 173 height 20
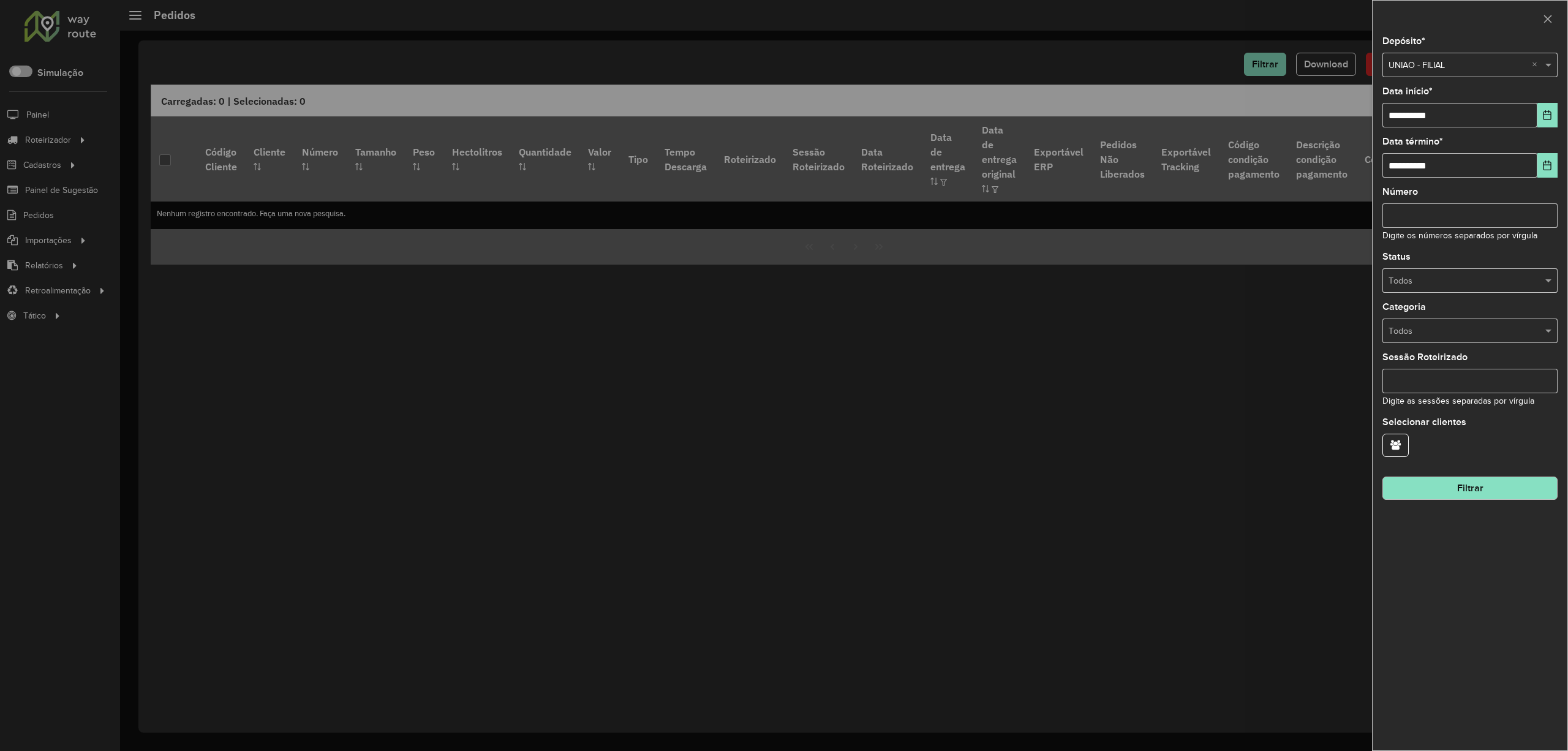
click at [1423, 66] on input "text" at bounding box center [1457, 66] width 139 height 14
click at [1443, 91] on div "UNIAO" at bounding box center [1469, 100] width 173 height 20
click at [1546, 121] on button "Choose Date" at bounding box center [1547, 115] width 21 height 24
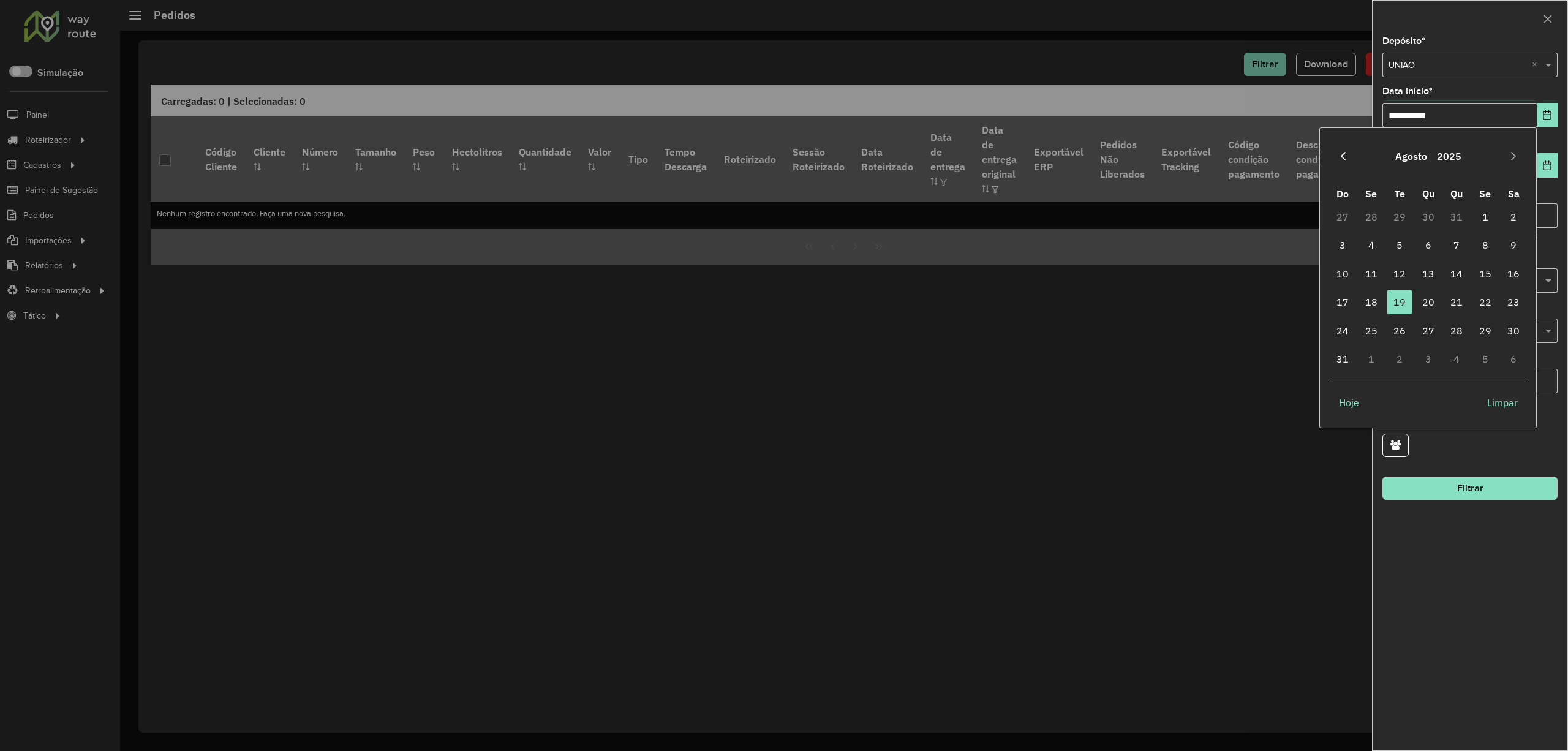
click at [1338, 157] on icon "Previous Month" at bounding box center [1343, 156] width 10 height 10
click at [1338, 158] on icon "Previous Month" at bounding box center [1343, 156] width 10 height 10
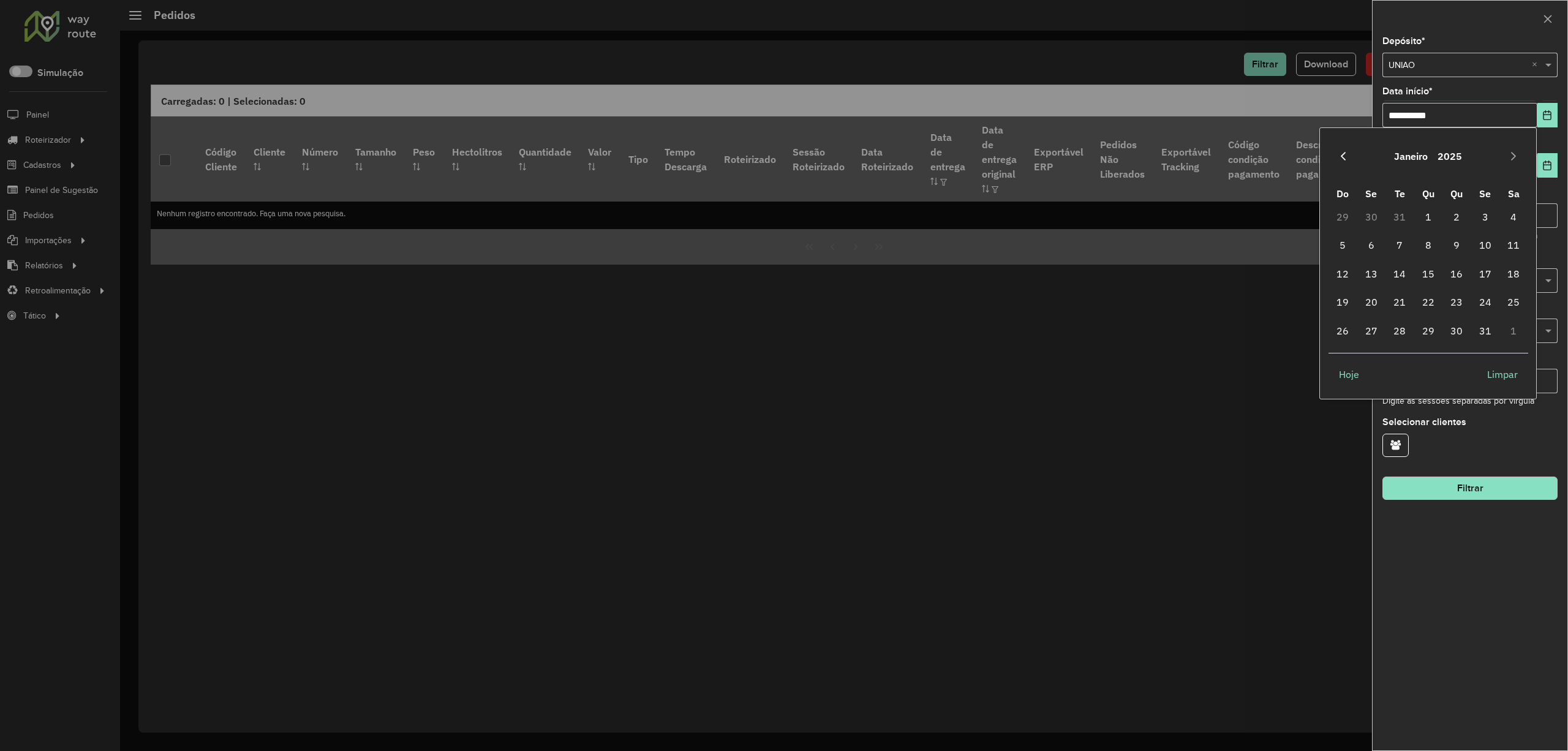
click at [1340, 158] on icon "Previous Month" at bounding box center [1343, 156] width 10 height 10
click at [1514, 151] on icon "Next Month" at bounding box center [1513, 156] width 10 height 10
click at [1426, 216] on span "1" at bounding box center [1428, 216] width 24 height 24
type input "**********"
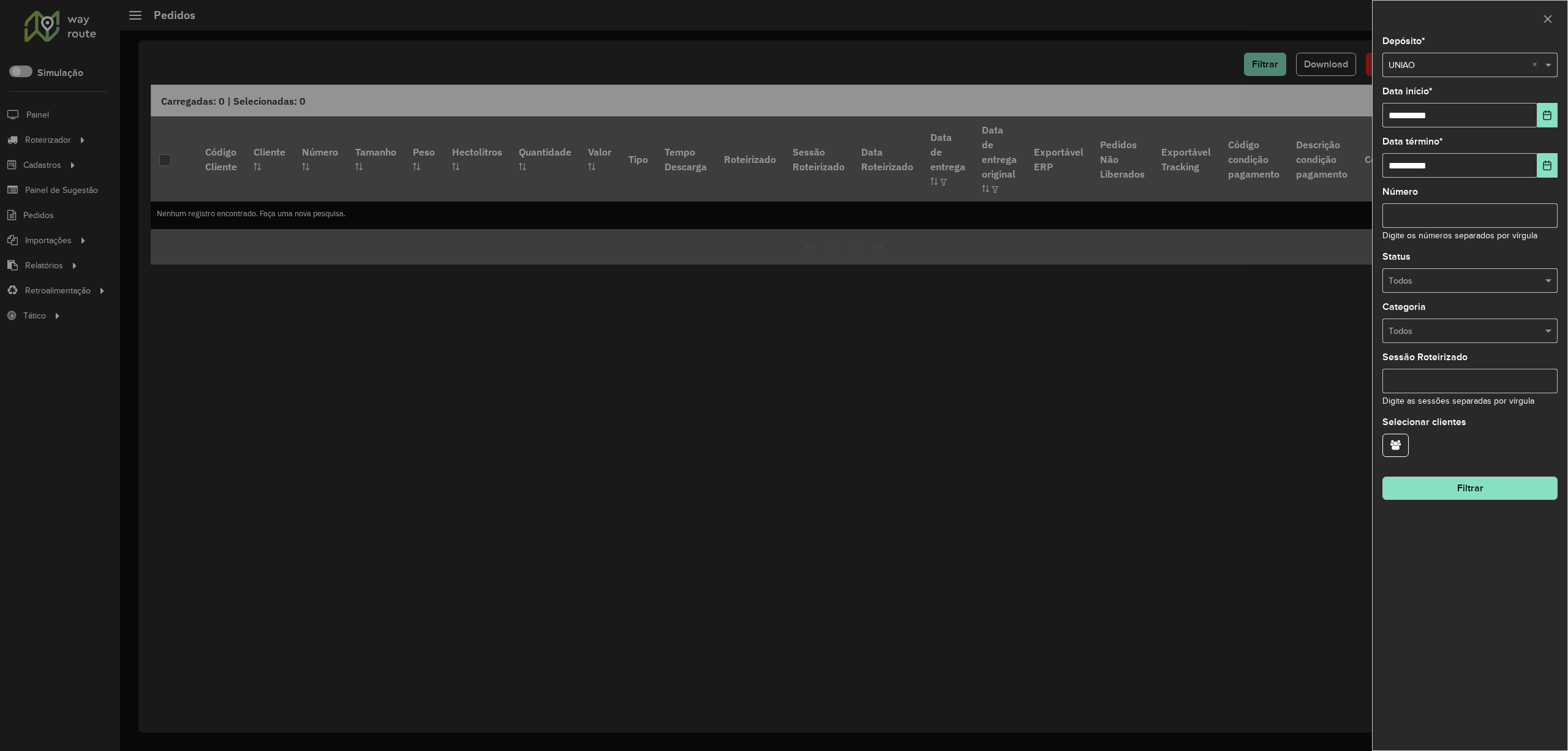
click at [1443, 488] on button "Filtrar" at bounding box center [1470, 488] width 175 height 23
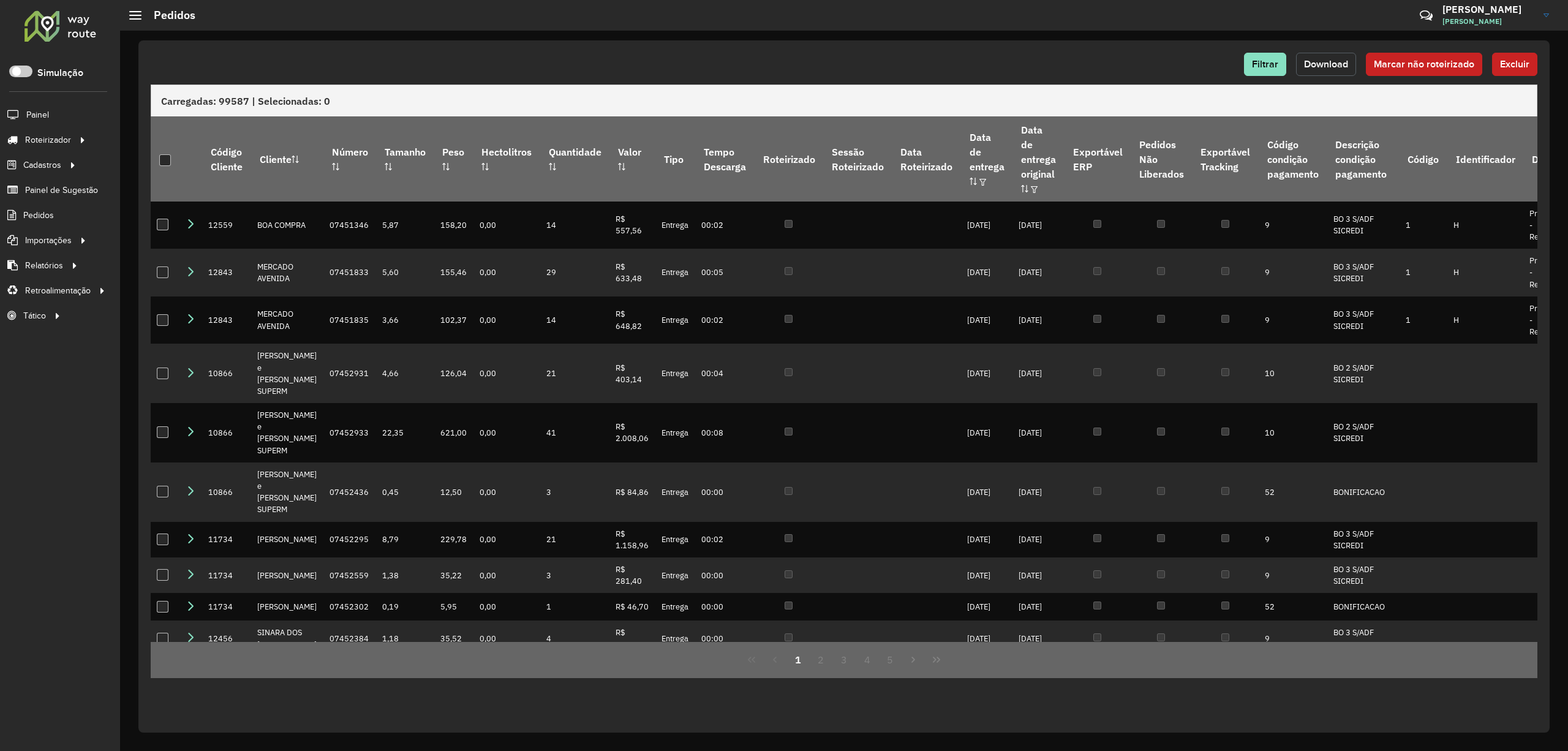
click at [1329, 67] on span "Download" at bounding box center [1326, 64] width 44 height 11
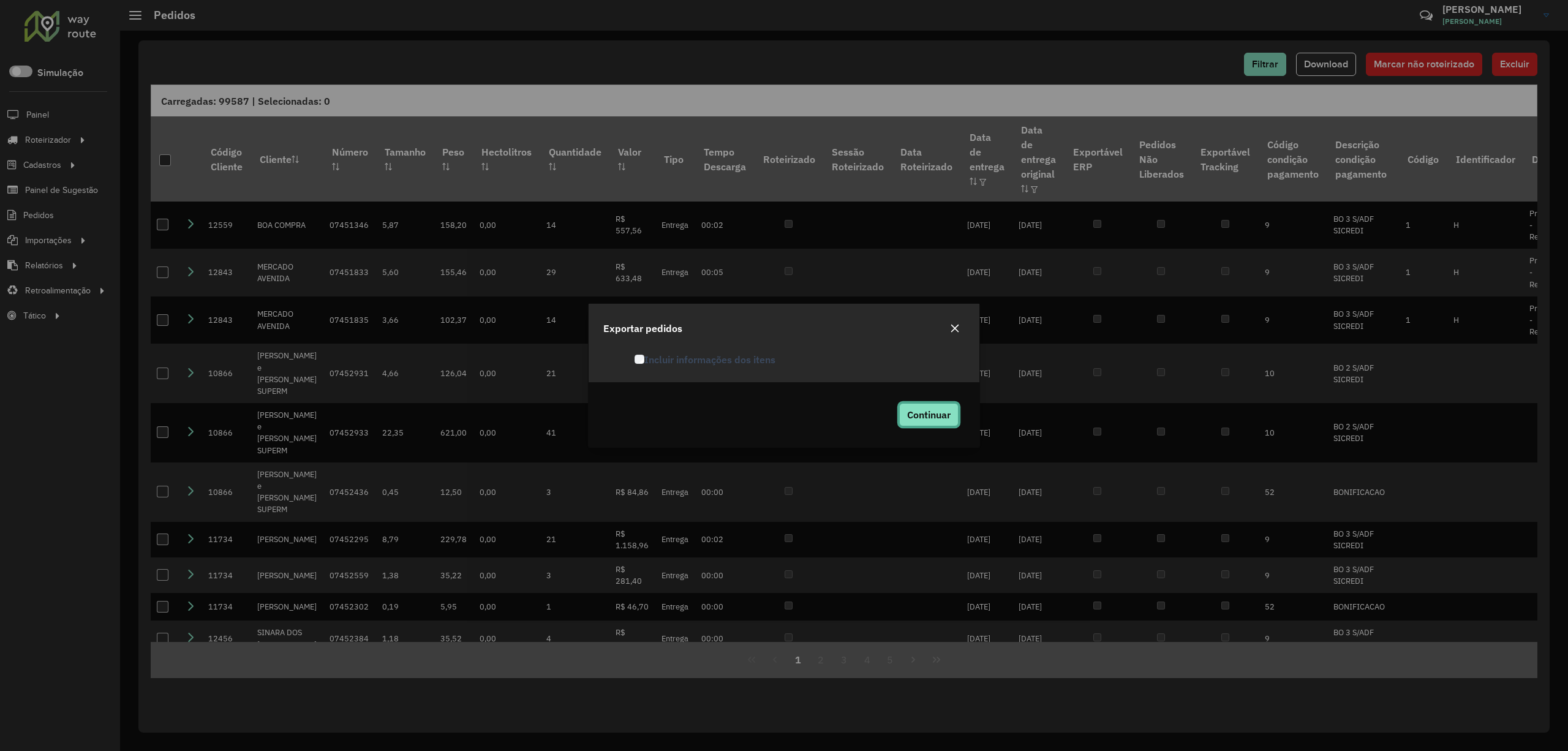
click at [932, 415] on span "Continuar" at bounding box center [929, 415] width 44 height 12
